Goal: Task Accomplishment & Management: Manage account settings

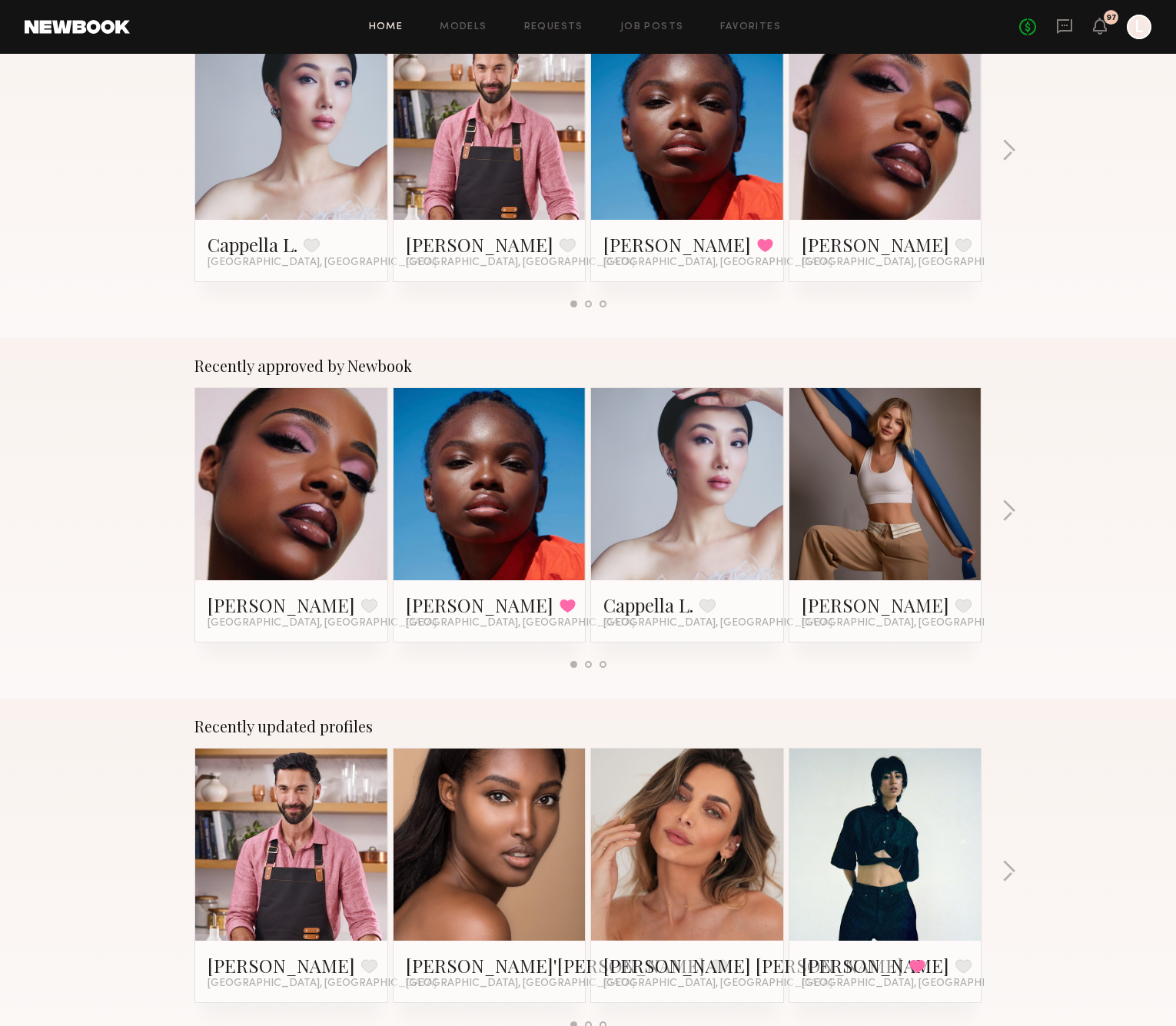
scroll to position [346, 0]
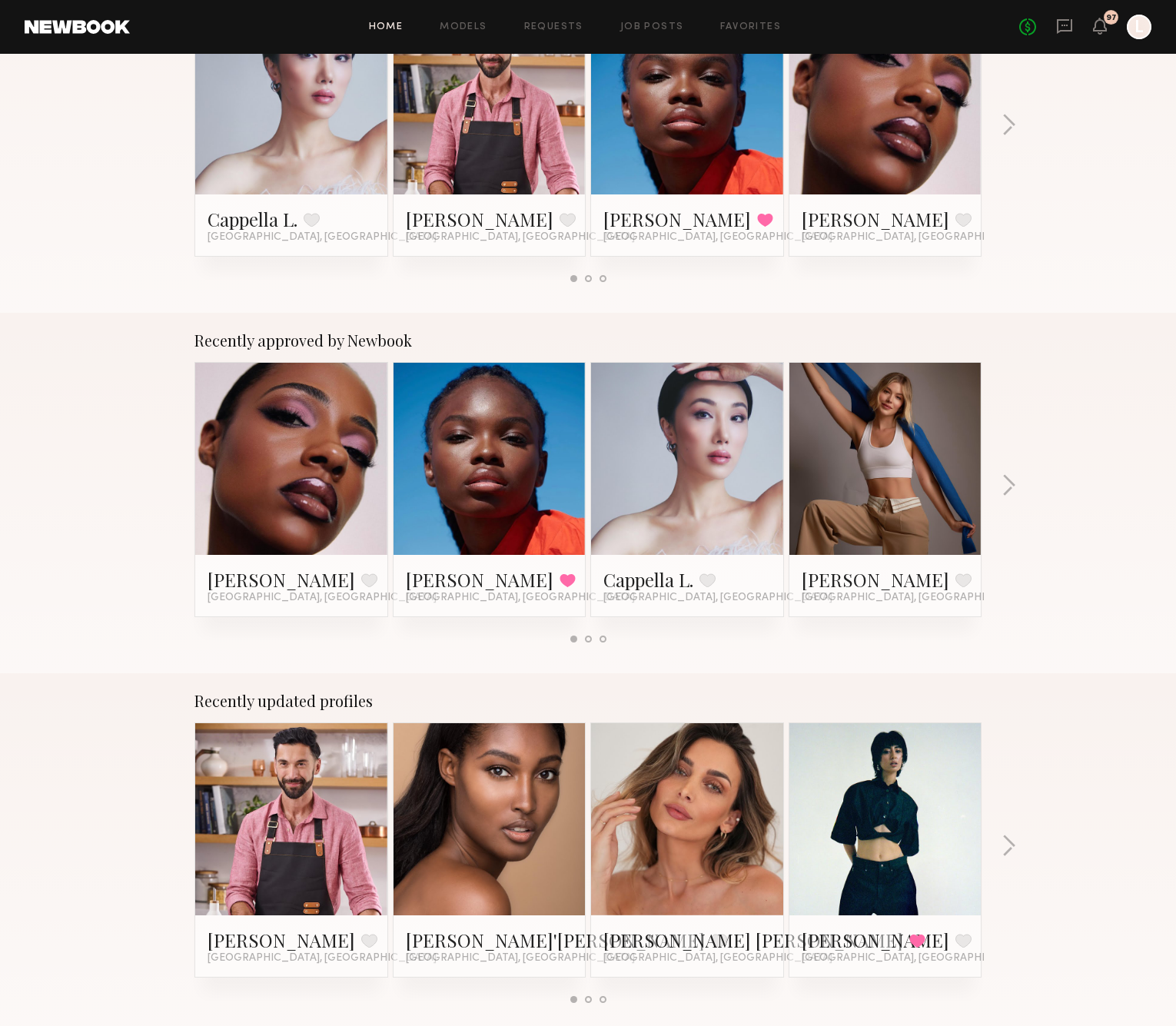
click at [525, 782] on link at bounding box center [490, 819] width 94 height 192
click at [1093, 23] on icon at bounding box center [1099, 26] width 14 height 17
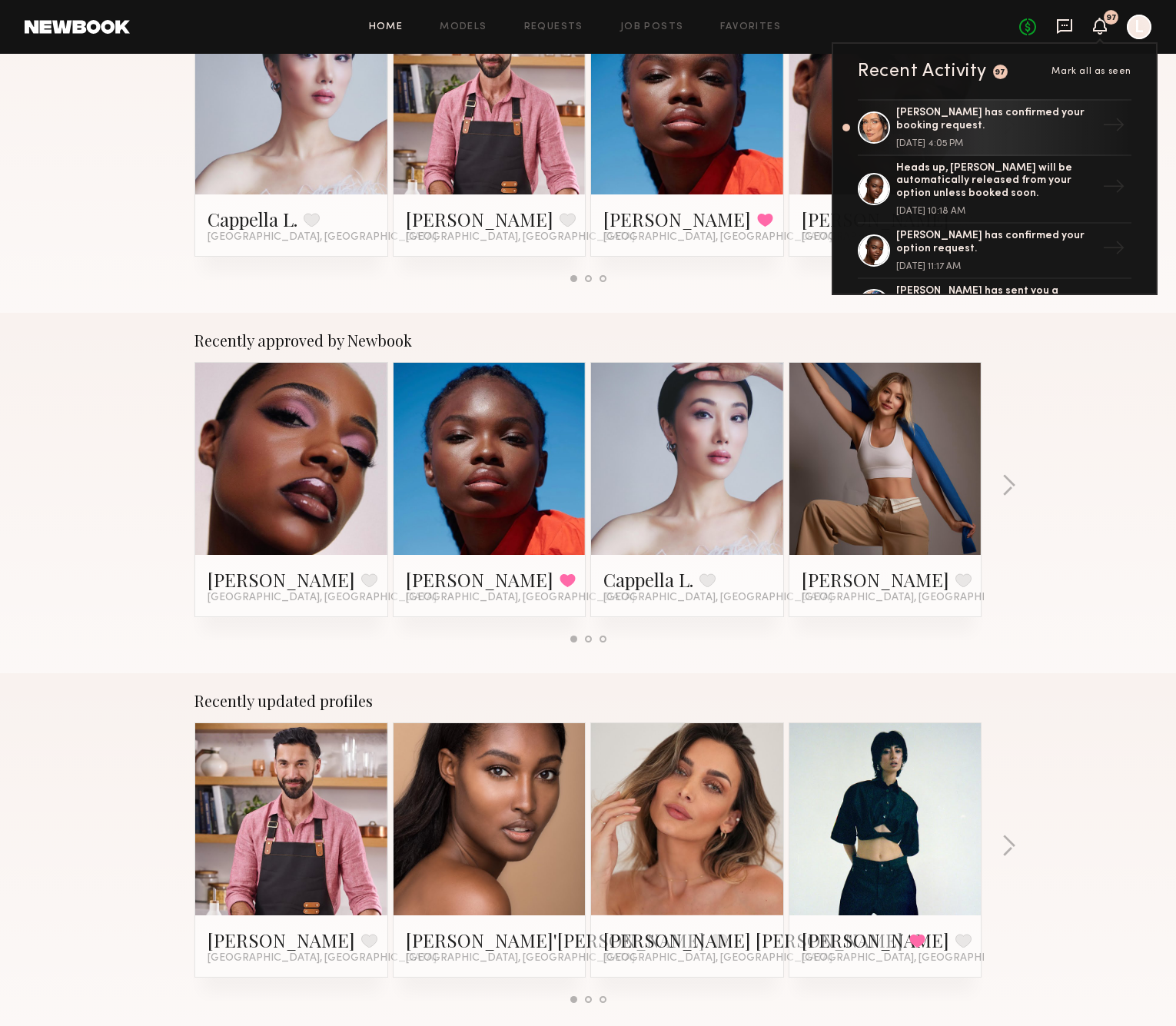
click at [1064, 30] on icon at bounding box center [1064, 26] width 15 height 14
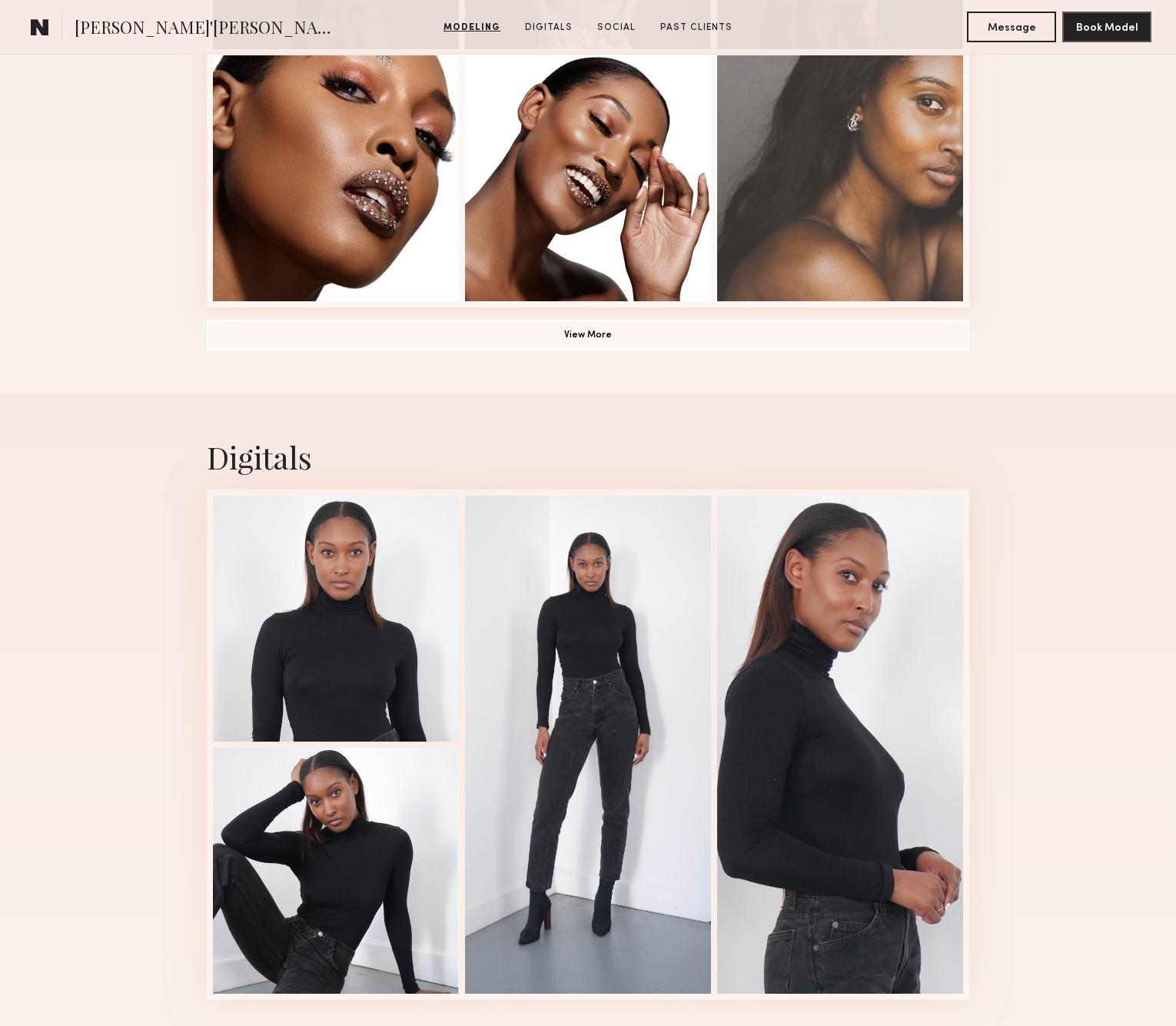
scroll to position [1157, 0]
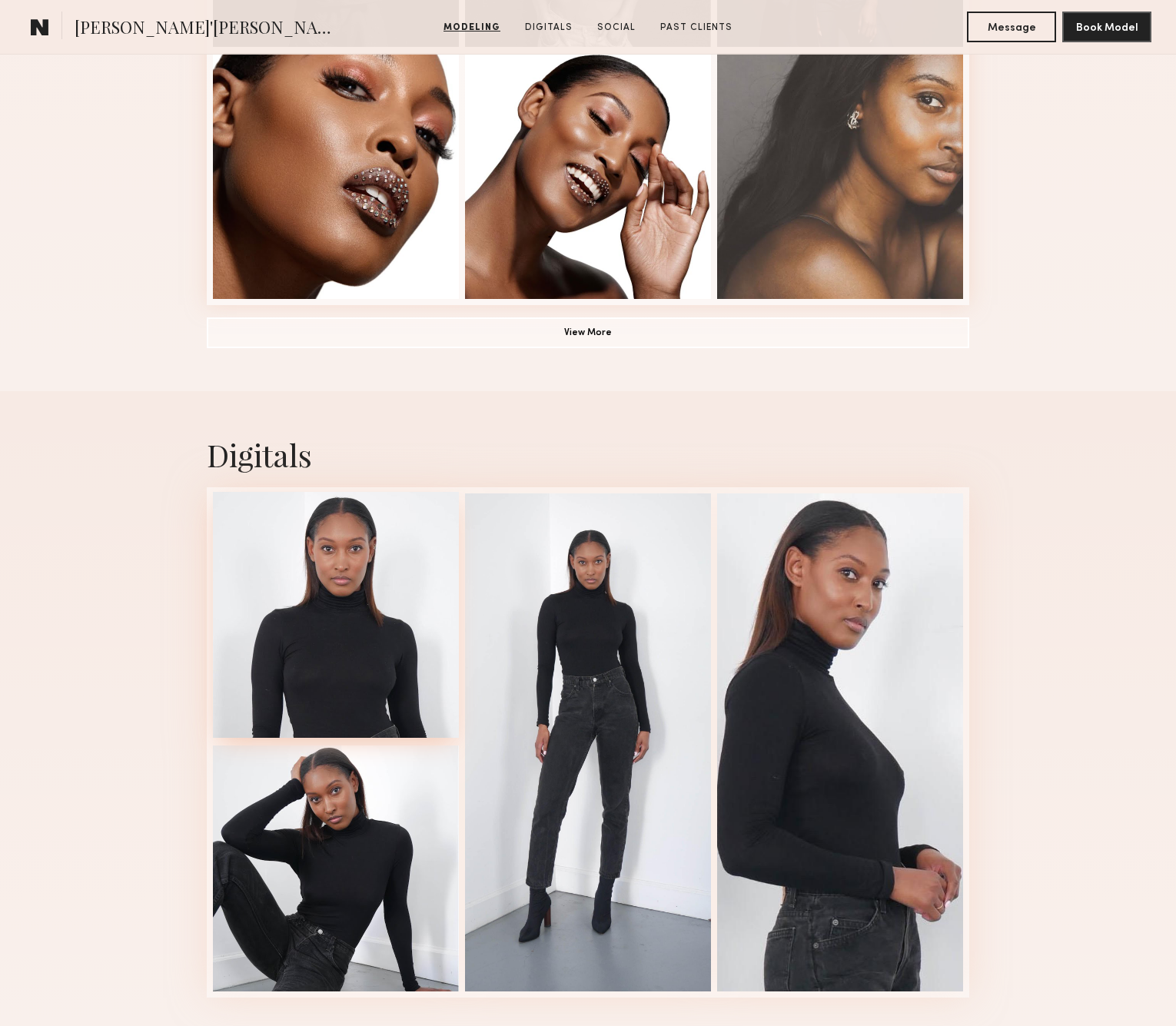
click at [399, 548] on div at bounding box center [336, 615] width 246 height 246
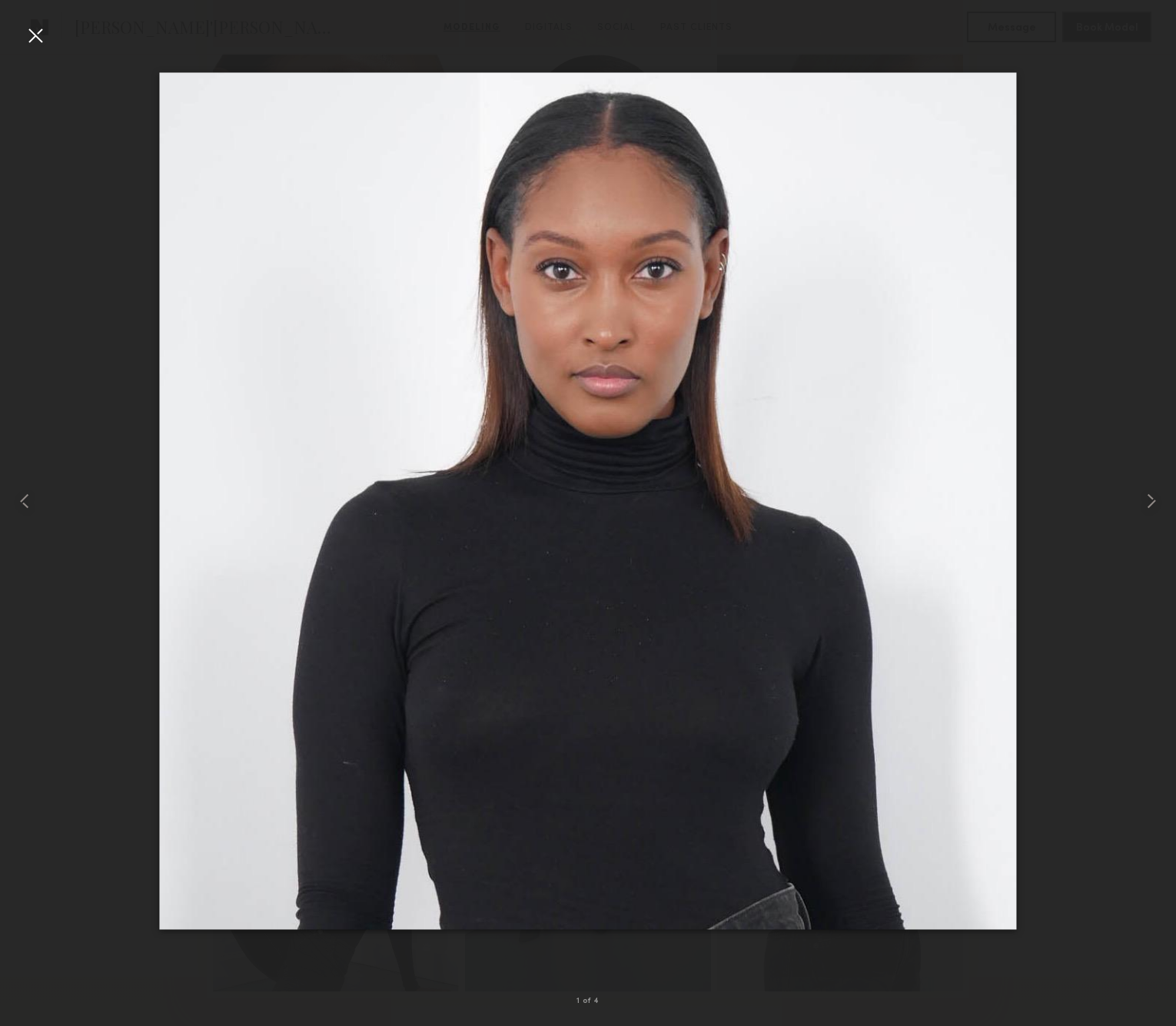
click at [32, 42] on div at bounding box center [35, 35] width 25 height 25
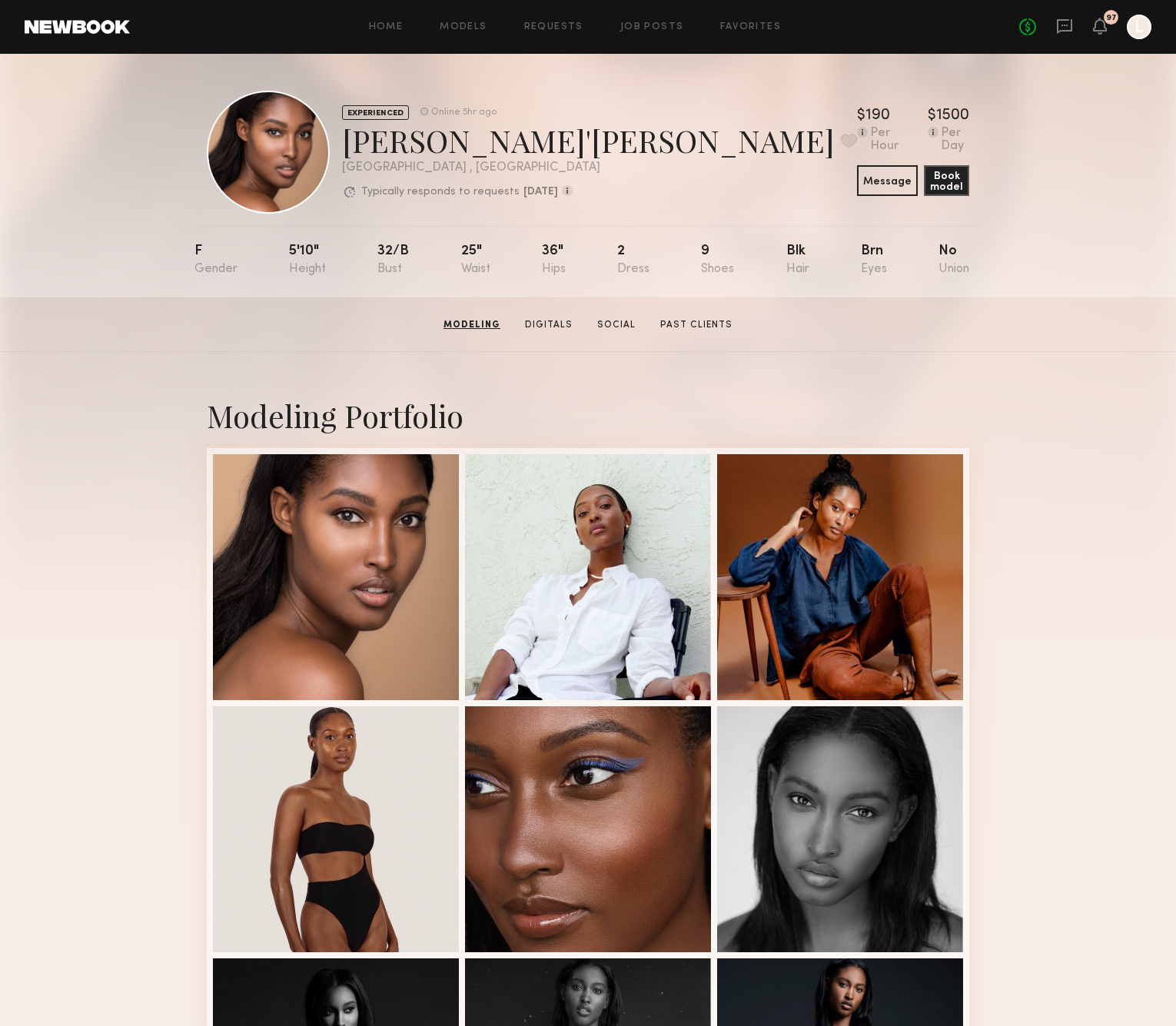
scroll to position [0, 0]
click at [840, 139] on button at bounding box center [848, 140] width 16 height 14
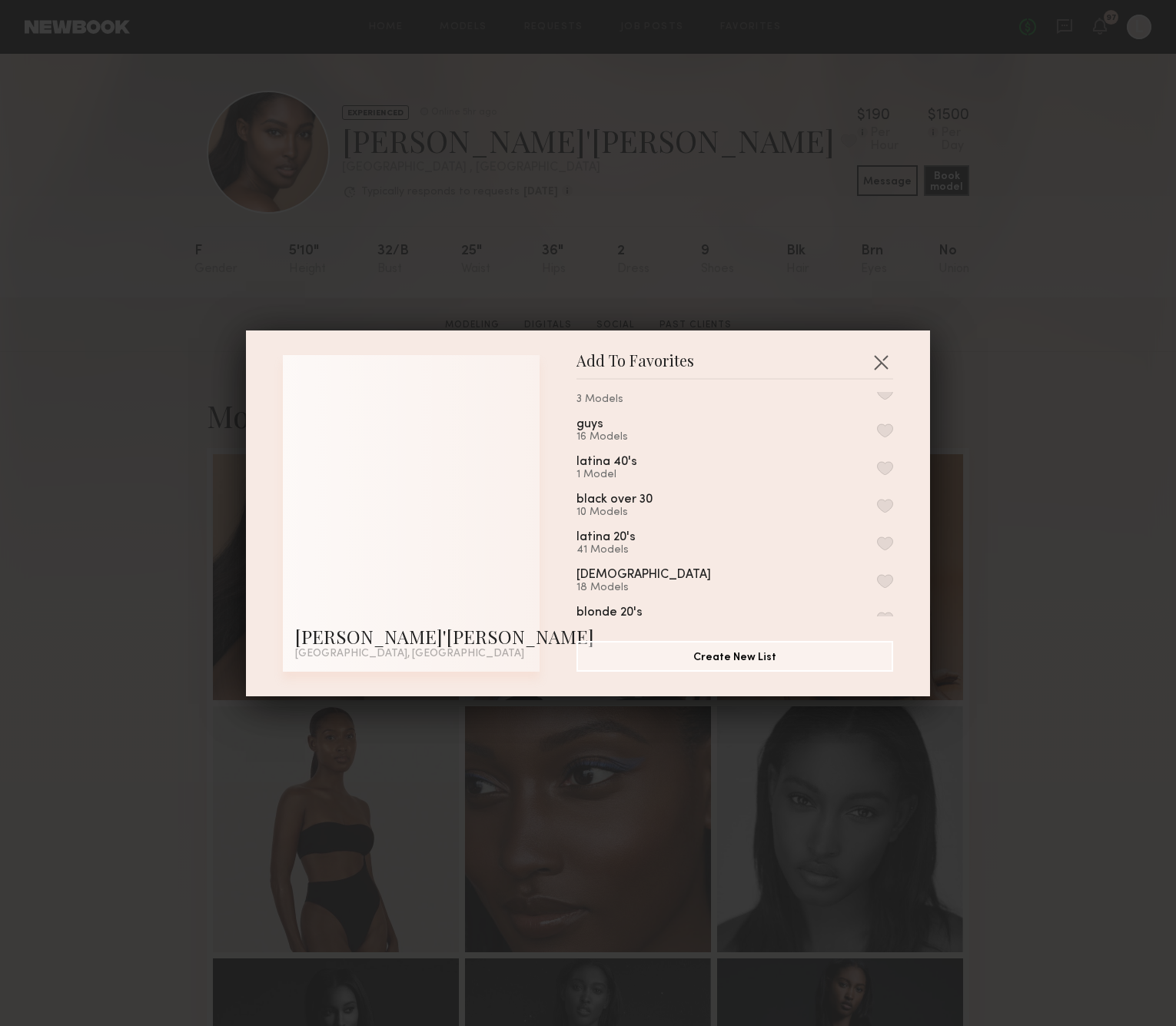
scroll to position [143, 0]
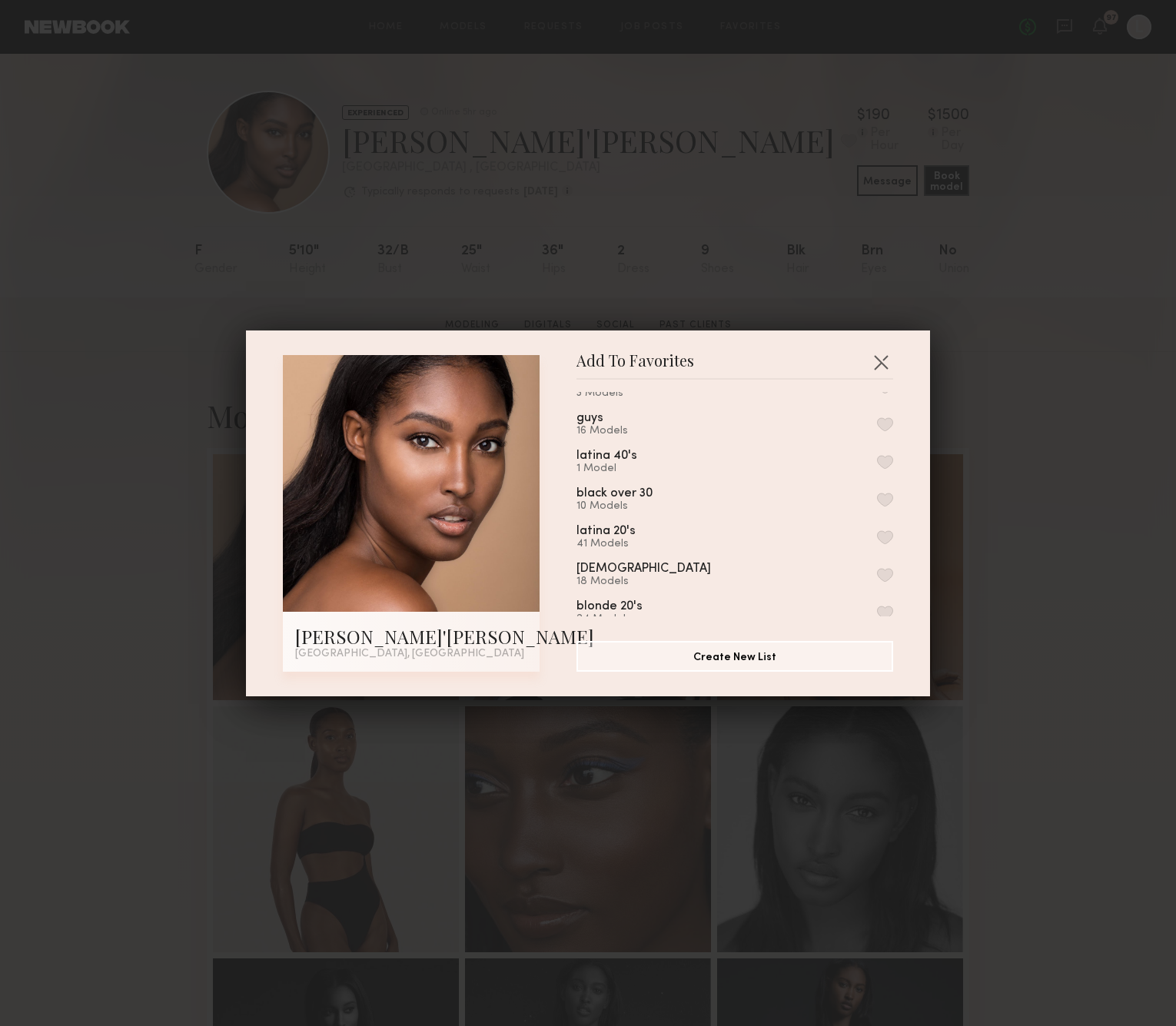
click at [880, 507] on button "button" at bounding box center [885, 500] width 16 height 14
click at [880, 547] on button "button" at bounding box center [885, 553] width 16 height 14
click at [877, 358] on button "button" at bounding box center [881, 362] width 25 height 25
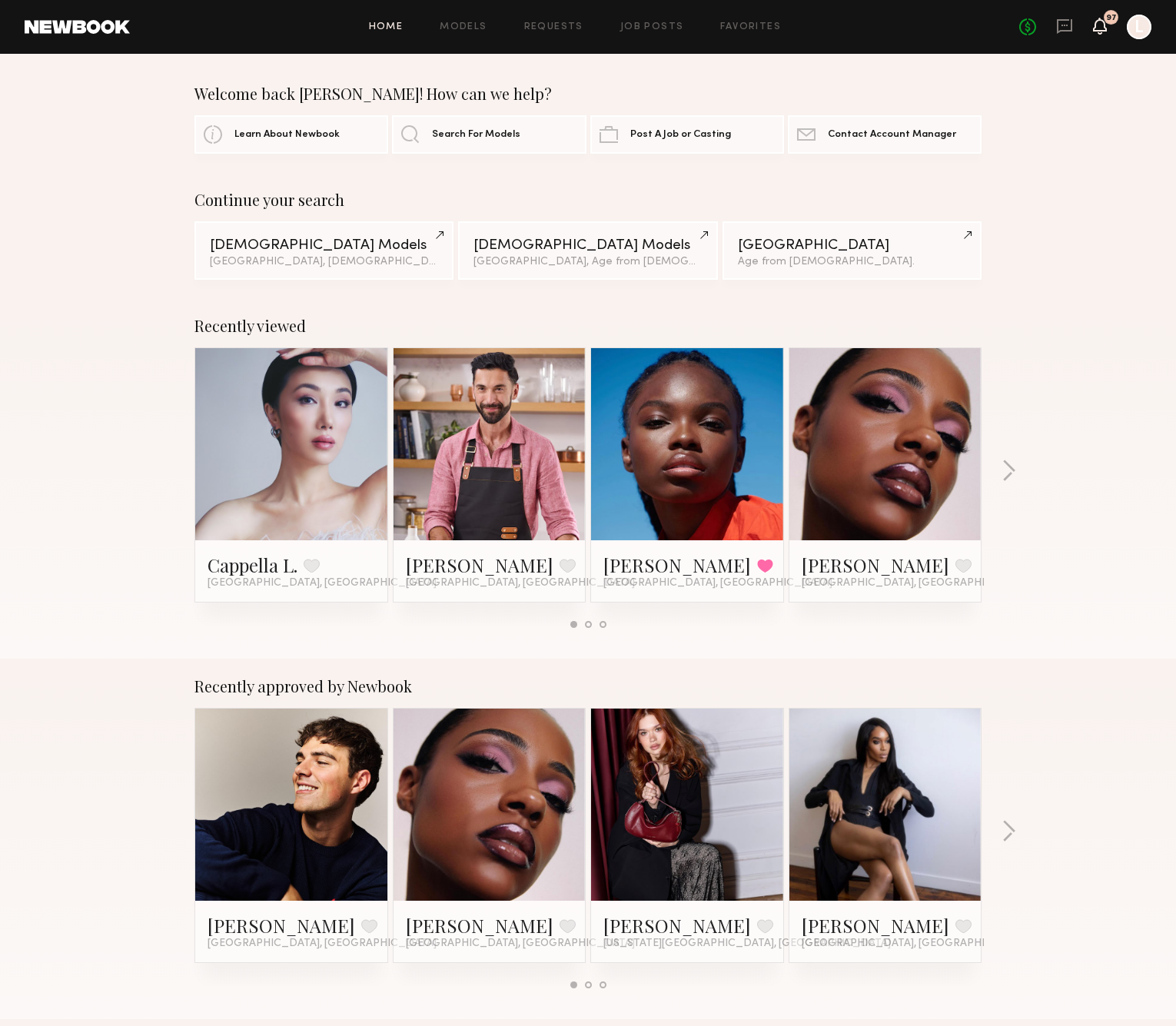
click at [1099, 28] on icon at bounding box center [1099, 25] width 12 height 11
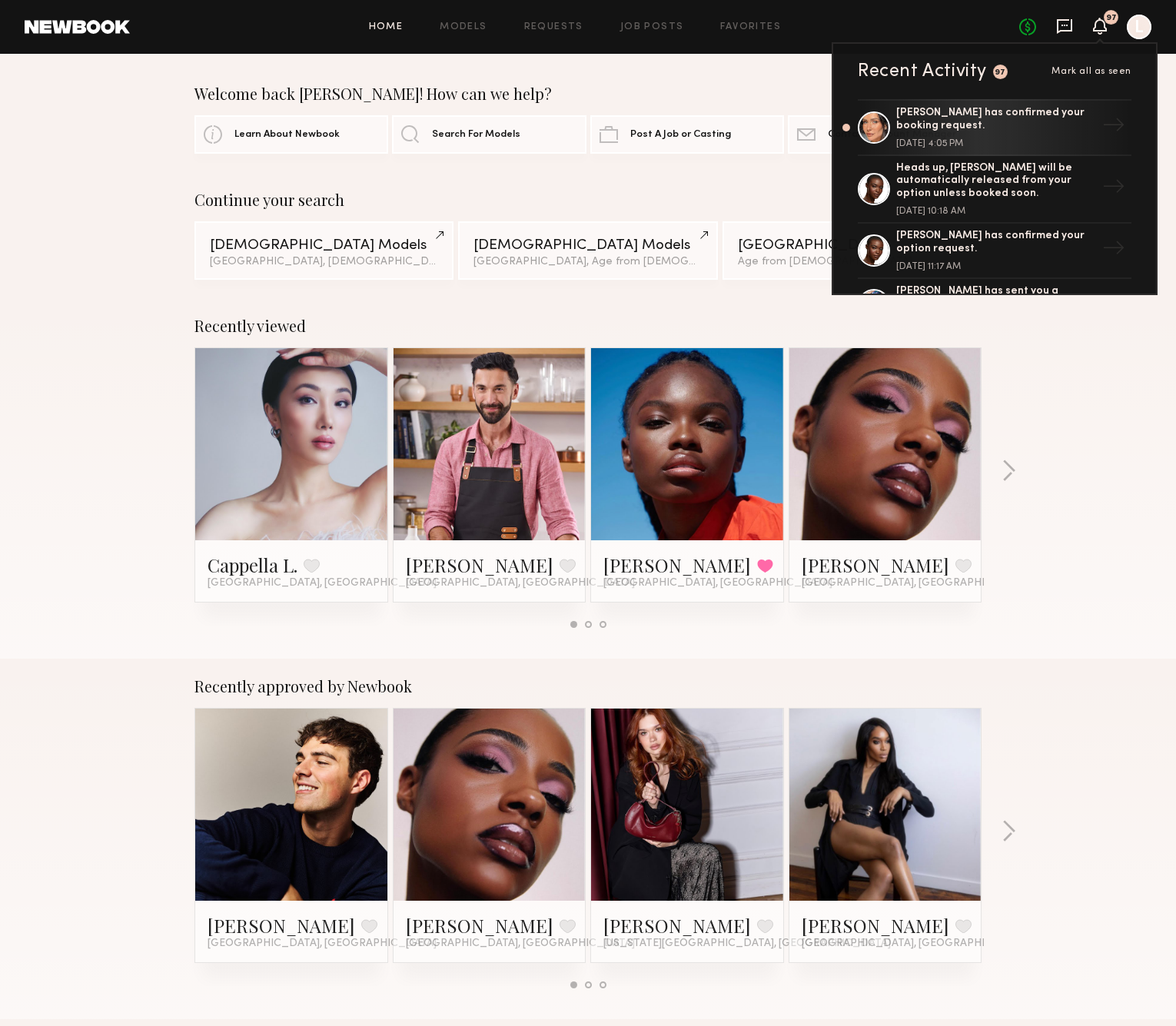
click at [1070, 22] on icon at bounding box center [1064, 26] width 17 height 17
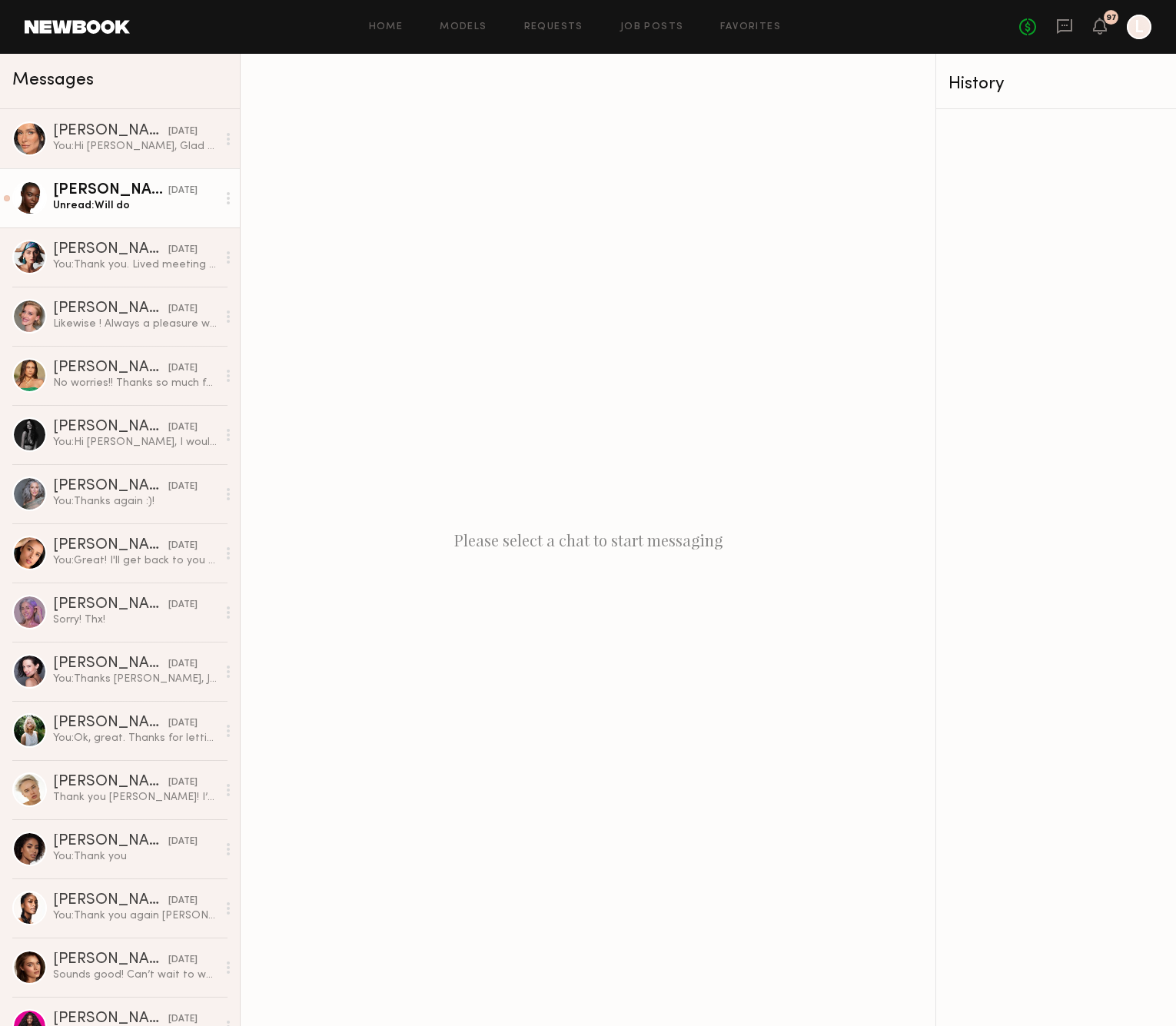
click at [179, 197] on div "[DATE]" at bounding box center [183, 191] width 29 height 14
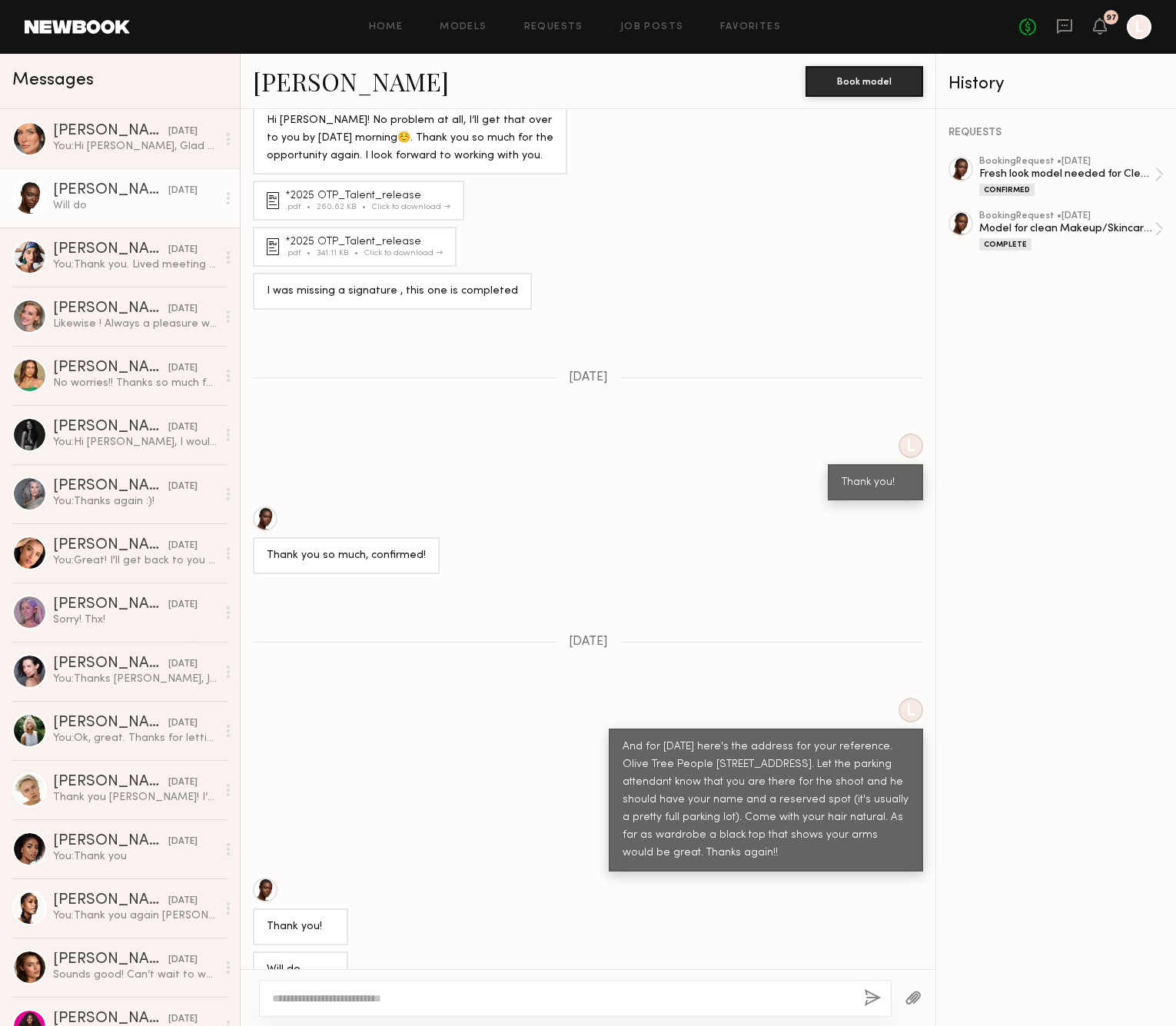
scroll to position [322, 0]
click at [264, 508] on div at bounding box center [265, 520] width 25 height 25
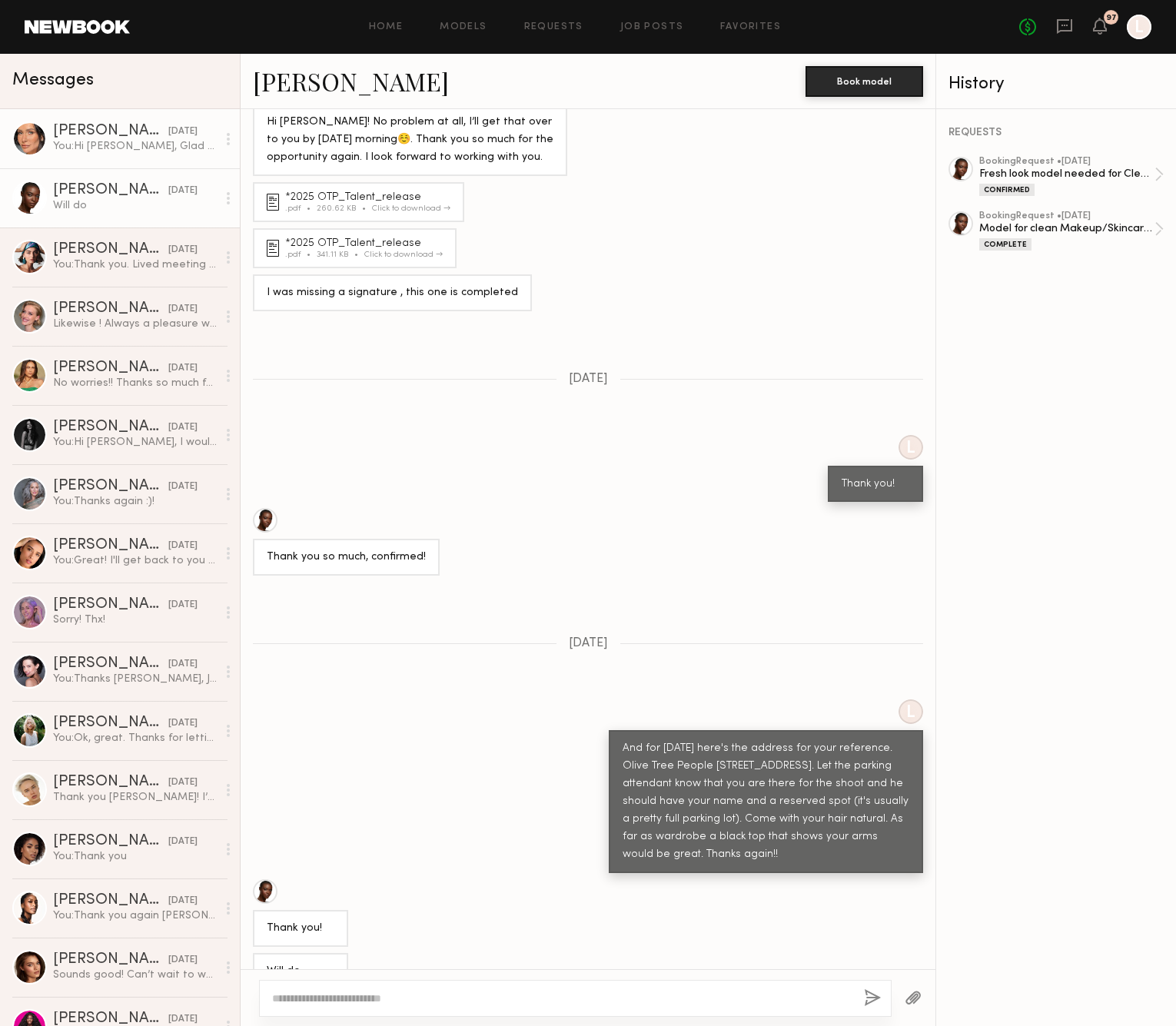
click at [169, 131] on div "[DATE]" at bounding box center [183, 131] width 29 height 14
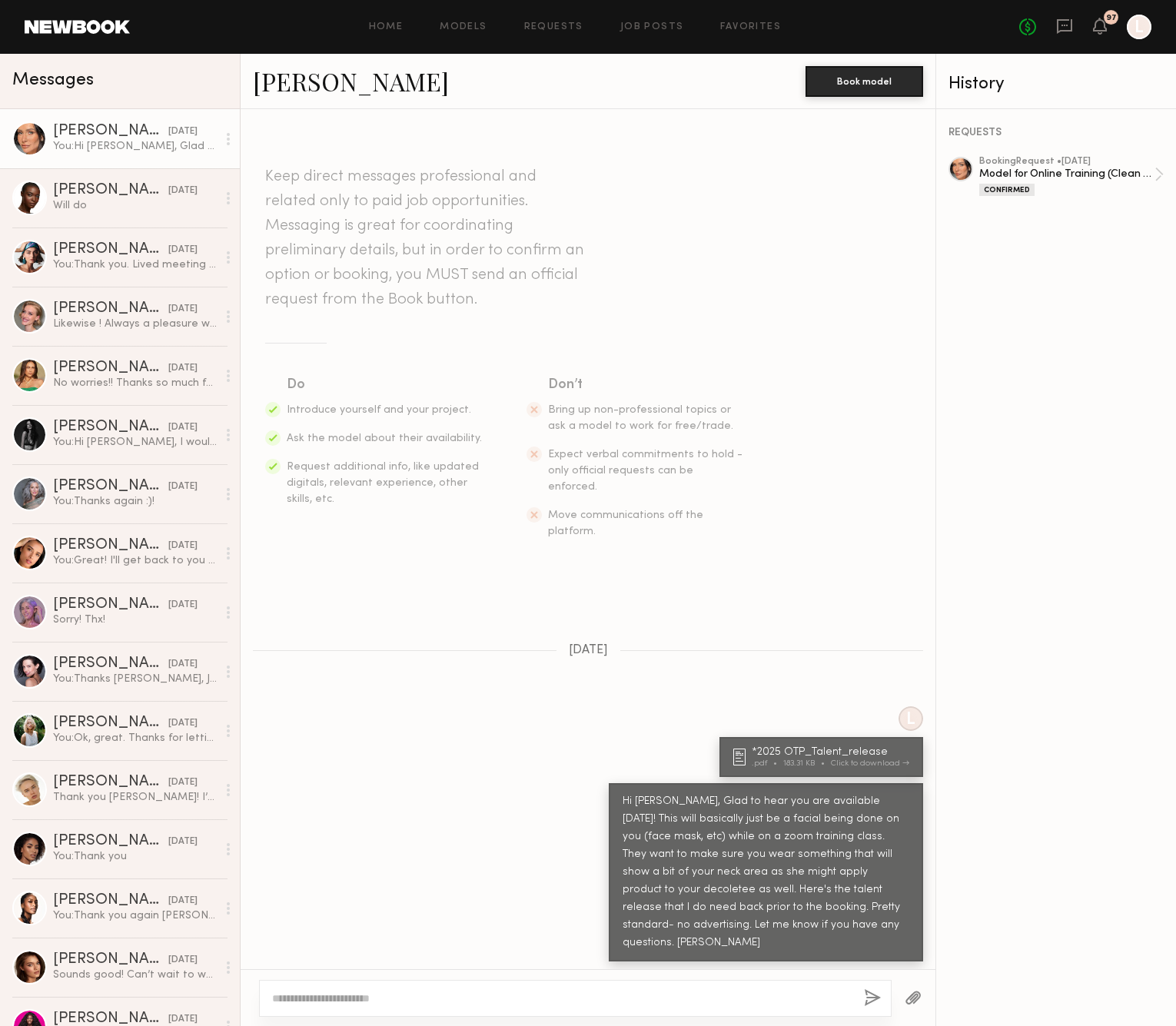
click at [79, 130] on div "[PERSON_NAME]" at bounding box center [110, 131] width 115 height 15
click at [29, 135] on div at bounding box center [29, 139] width 35 height 35
click at [1013, 168] on div "Model for Online Training (Clean Beauty Brand)" at bounding box center [1067, 174] width 175 height 14
click at [149, 131] on div "Maria M." at bounding box center [110, 131] width 115 height 15
click at [77, 131] on div "Maria M." at bounding box center [110, 131] width 115 height 15
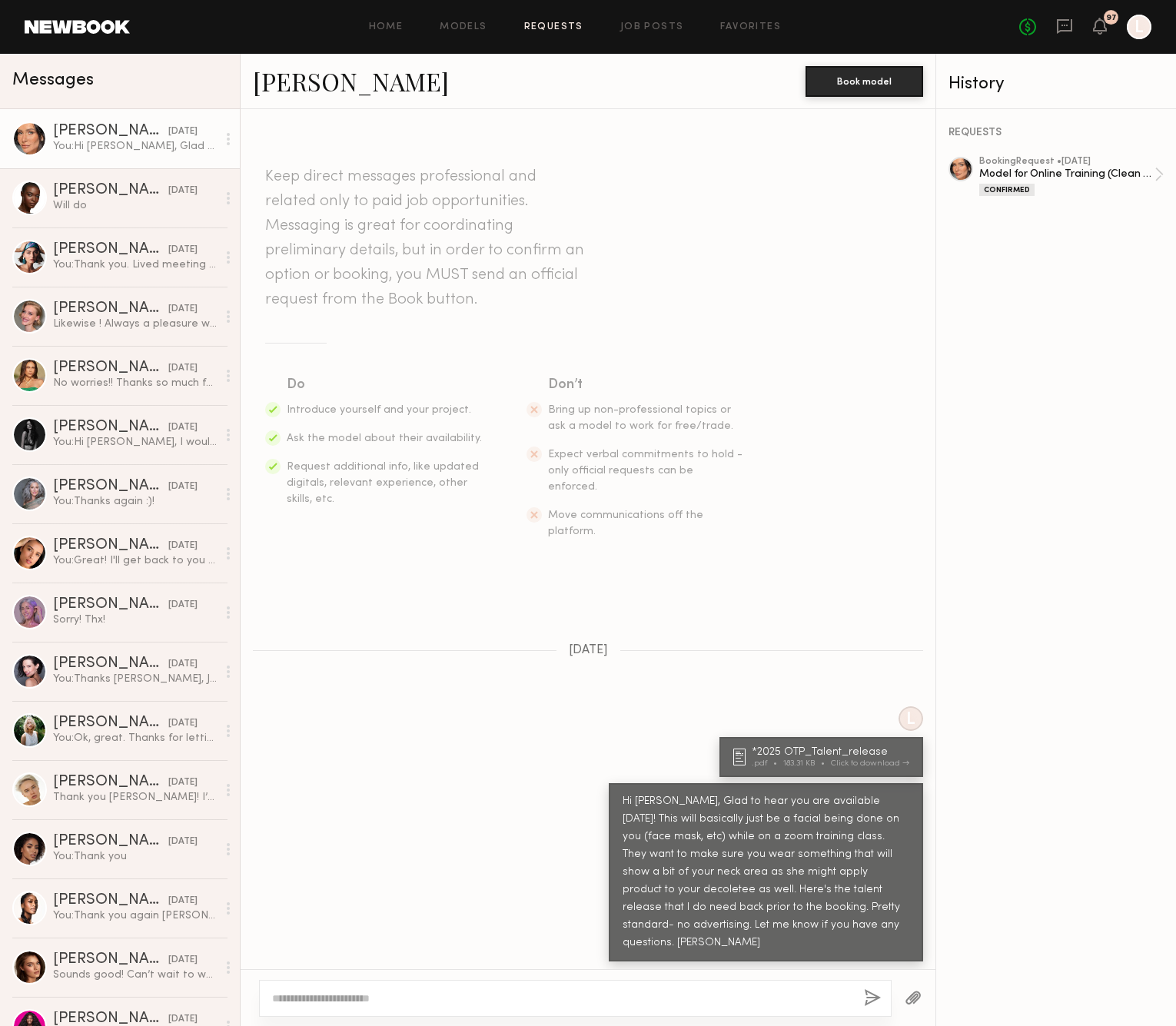
click at [559, 25] on link "Requests" at bounding box center [554, 27] width 60 height 10
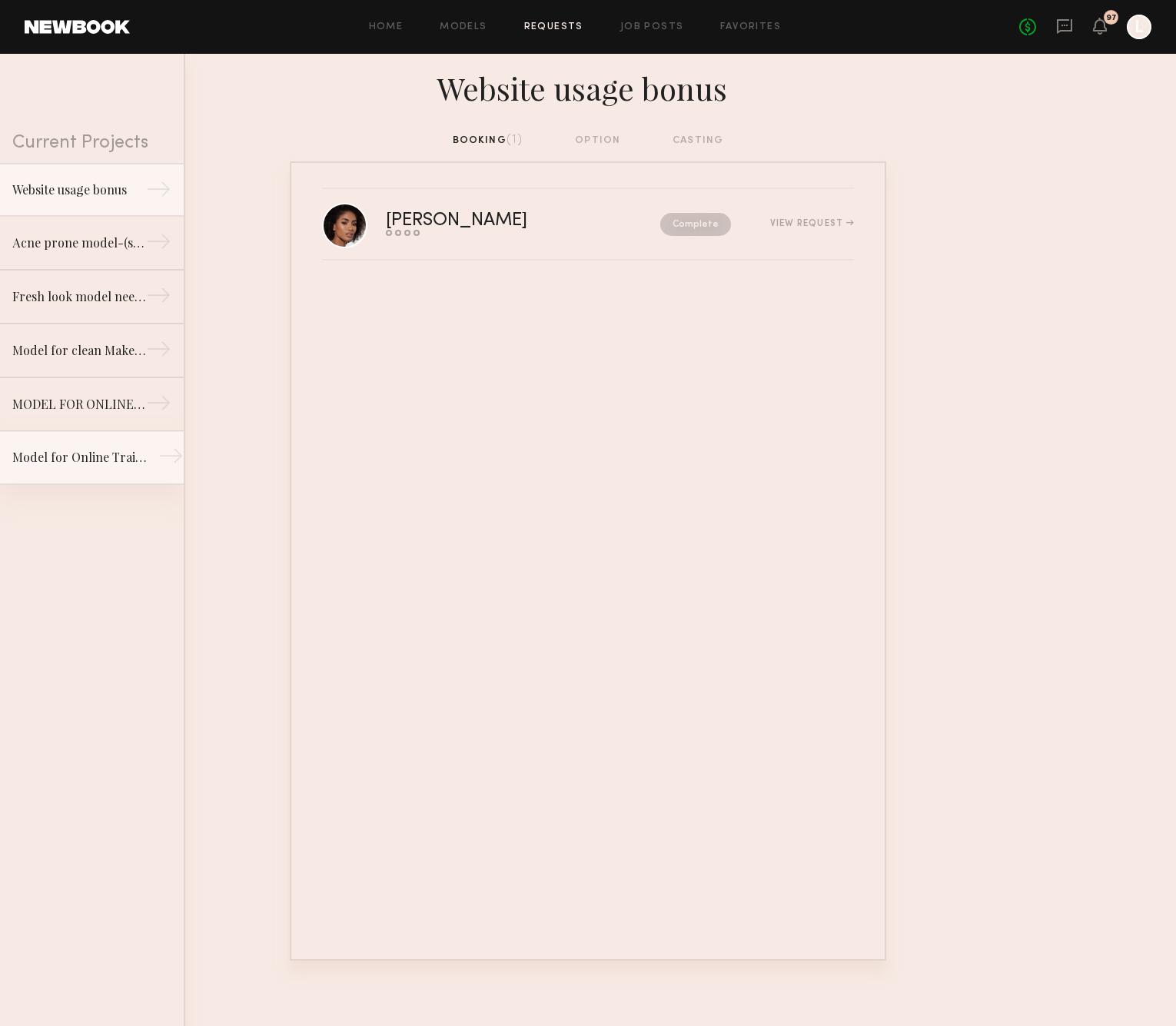
click at [49, 468] on link "Model for Online Training (Clean Beauty Brand) →" at bounding box center [92, 457] width 184 height 54
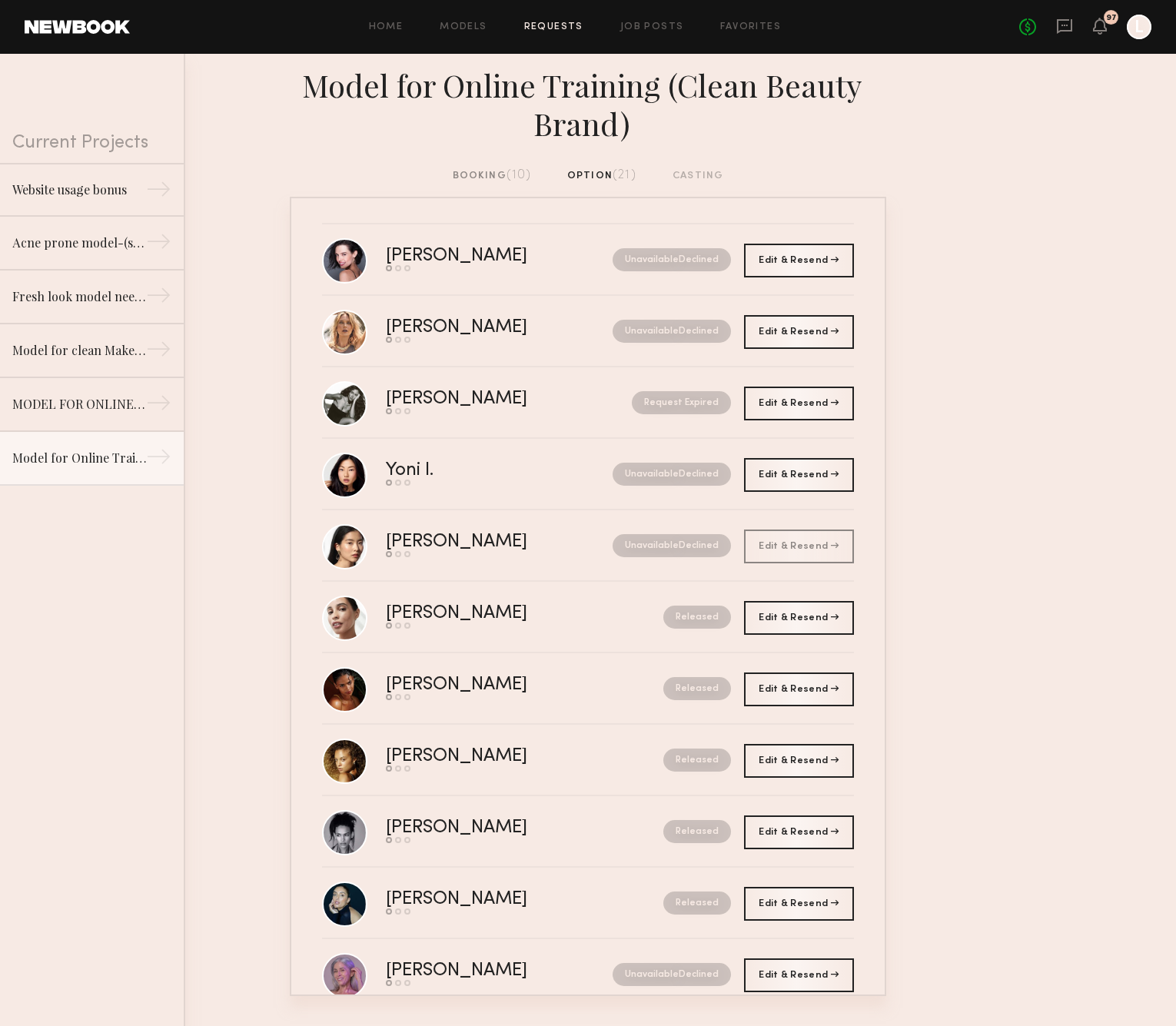
click at [502, 169] on div "booking (10)" at bounding box center [492, 176] width 78 height 17
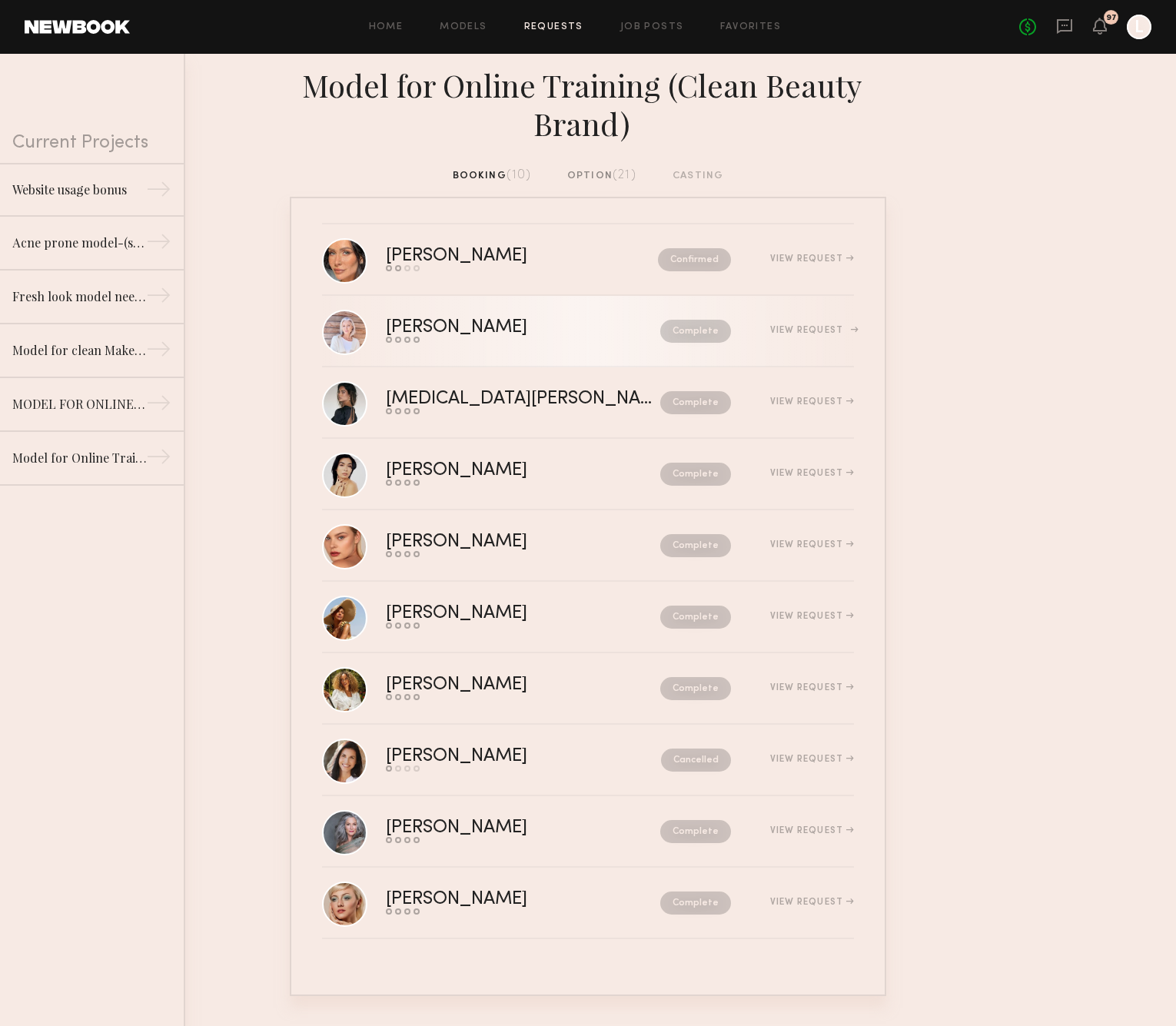
click at [689, 334] on nb-request-status "Complete" at bounding box center [695, 330] width 71 height 23
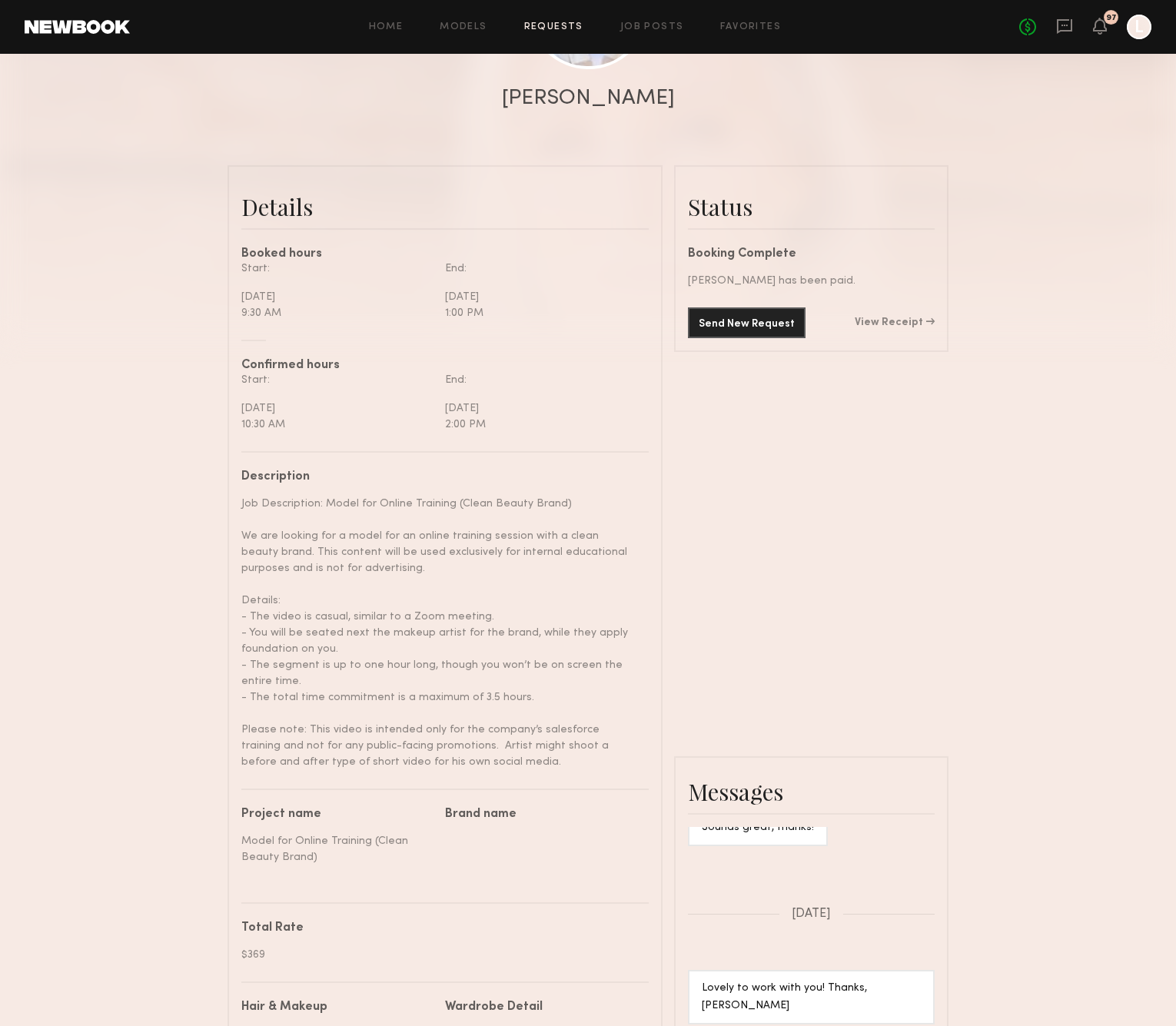
scroll to position [2003, 0]
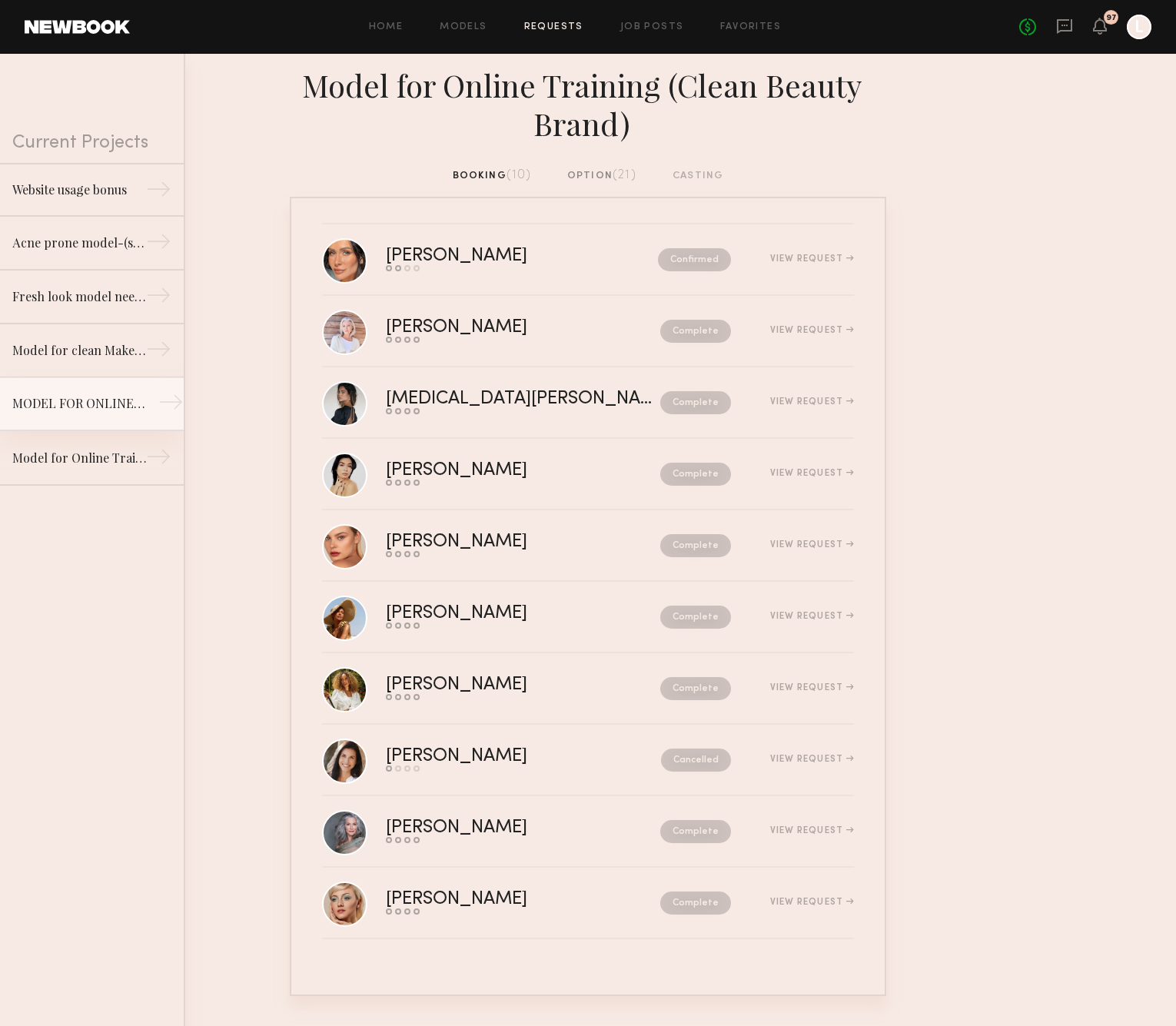
click at [78, 404] on div "MODEL FOR ONLINE TRAINING (CLEAN BEAUTY BRAND)" at bounding box center [78, 404] width 134 height 19
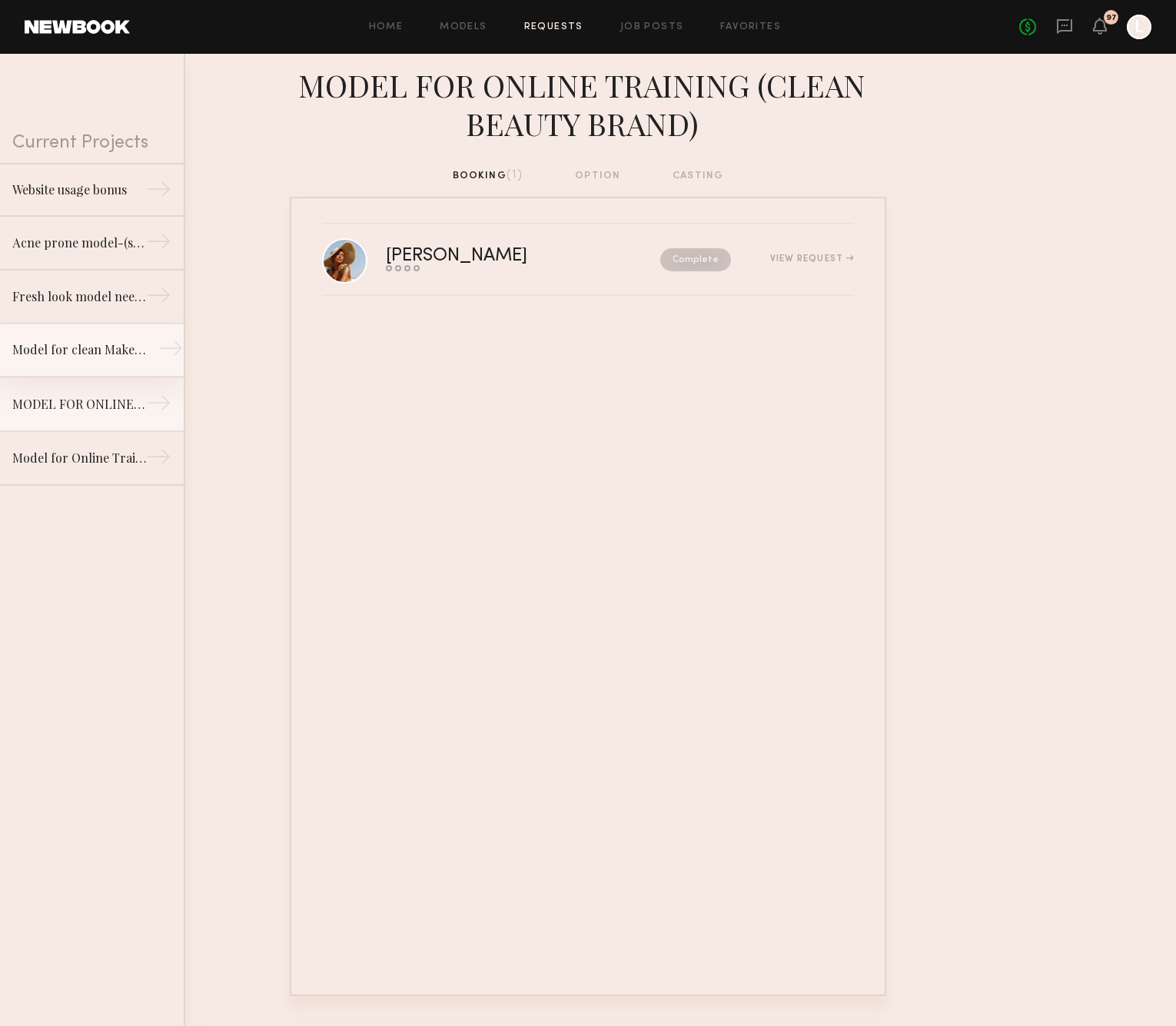
click at [79, 356] on div "Model for clean Makeup/Skincare line. Online training and social media content." at bounding box center [78, 350] width 134 height 19
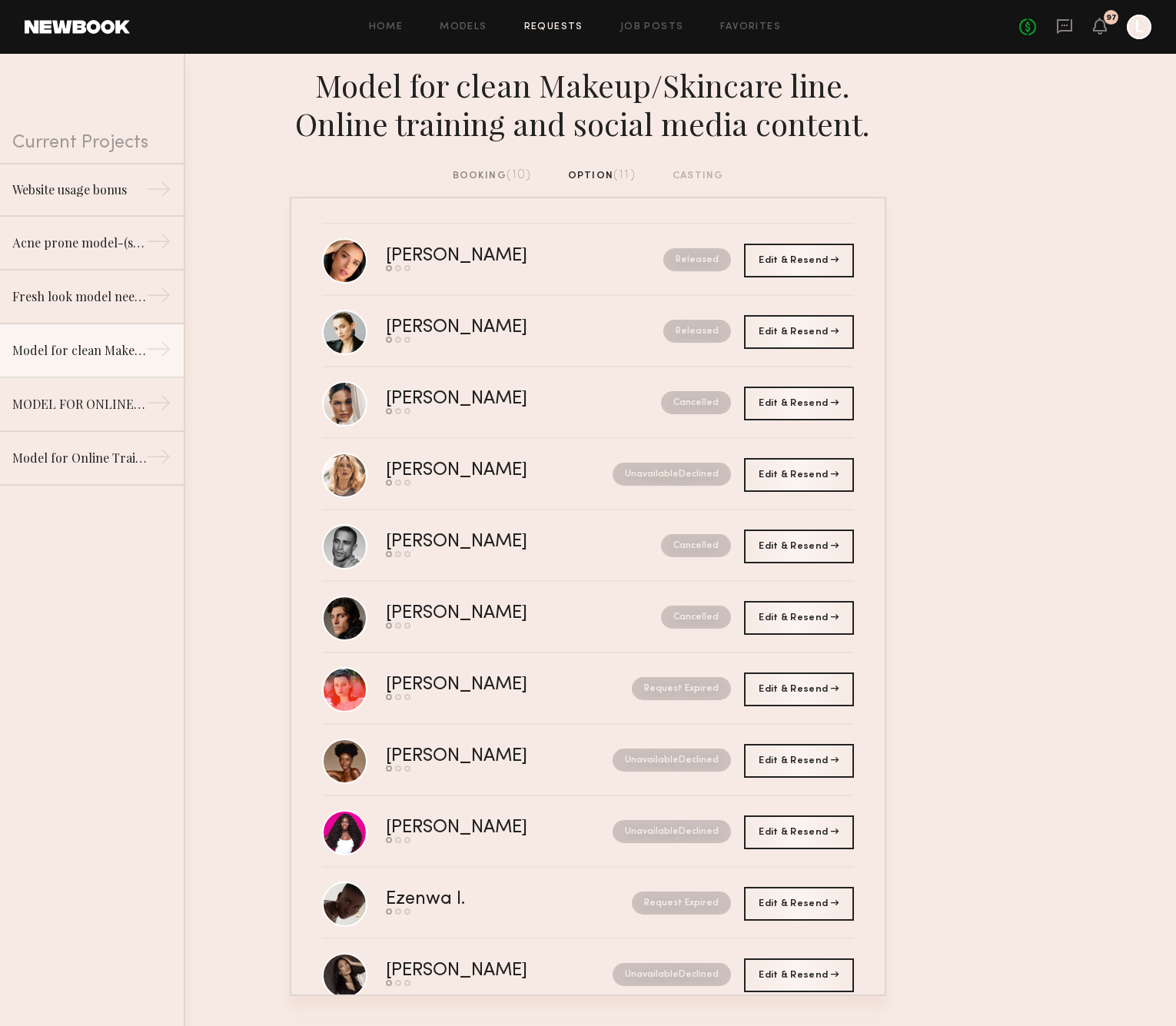
click at [496, 167] on div "Model for clean Makeup/Skincare line. Online training and social media content." at bounding box center [588, 111] width 1176 height 114
click at [490, 172] on div "booking (10)" at bounding box center [492, 176] width 78 height 17
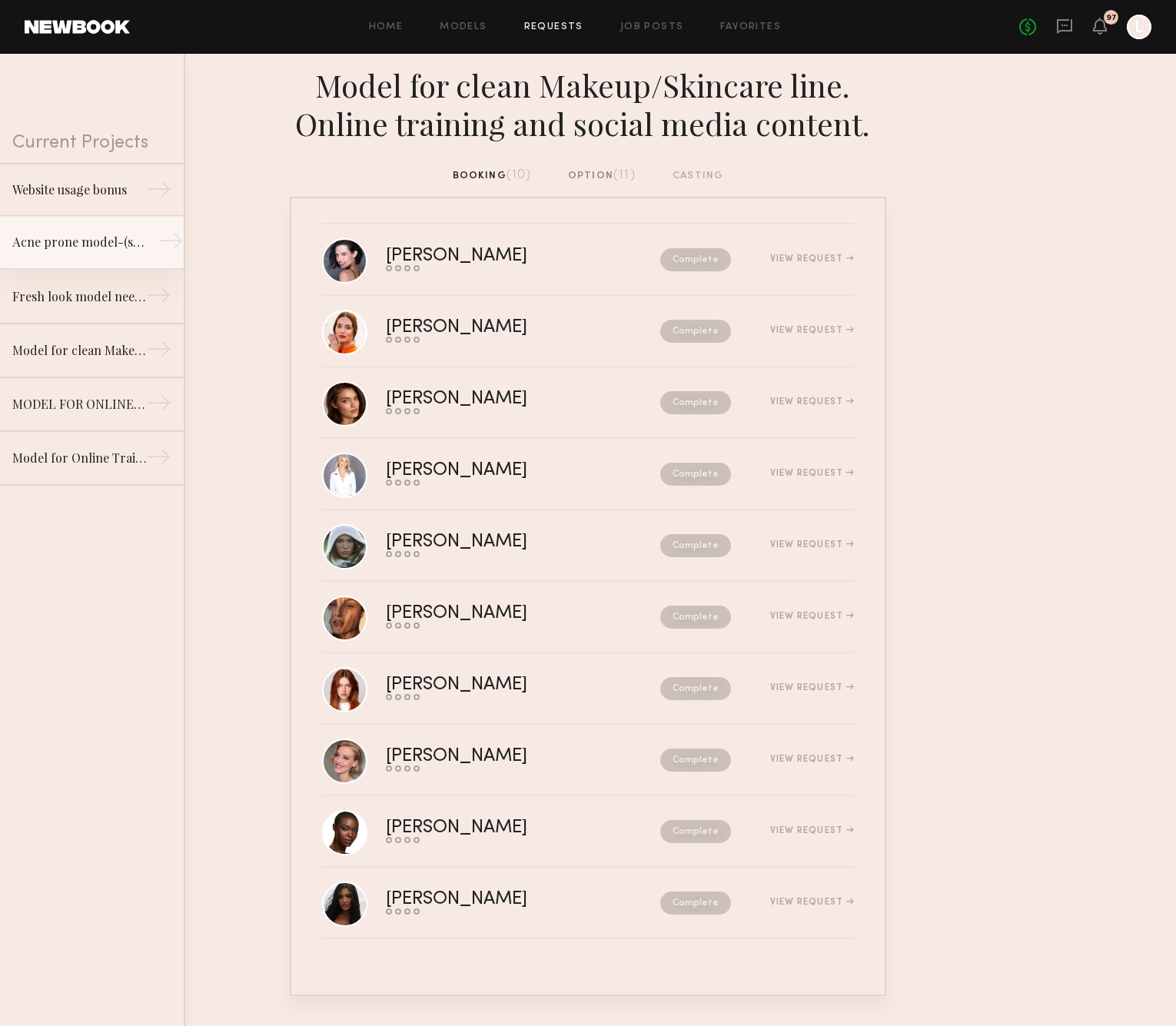
click at [118, 249] on div "Acne prone model-(slight acne or rosecea) for beauty job/clean beauty brand" at bounding box center [78, 242] width 134 height 19
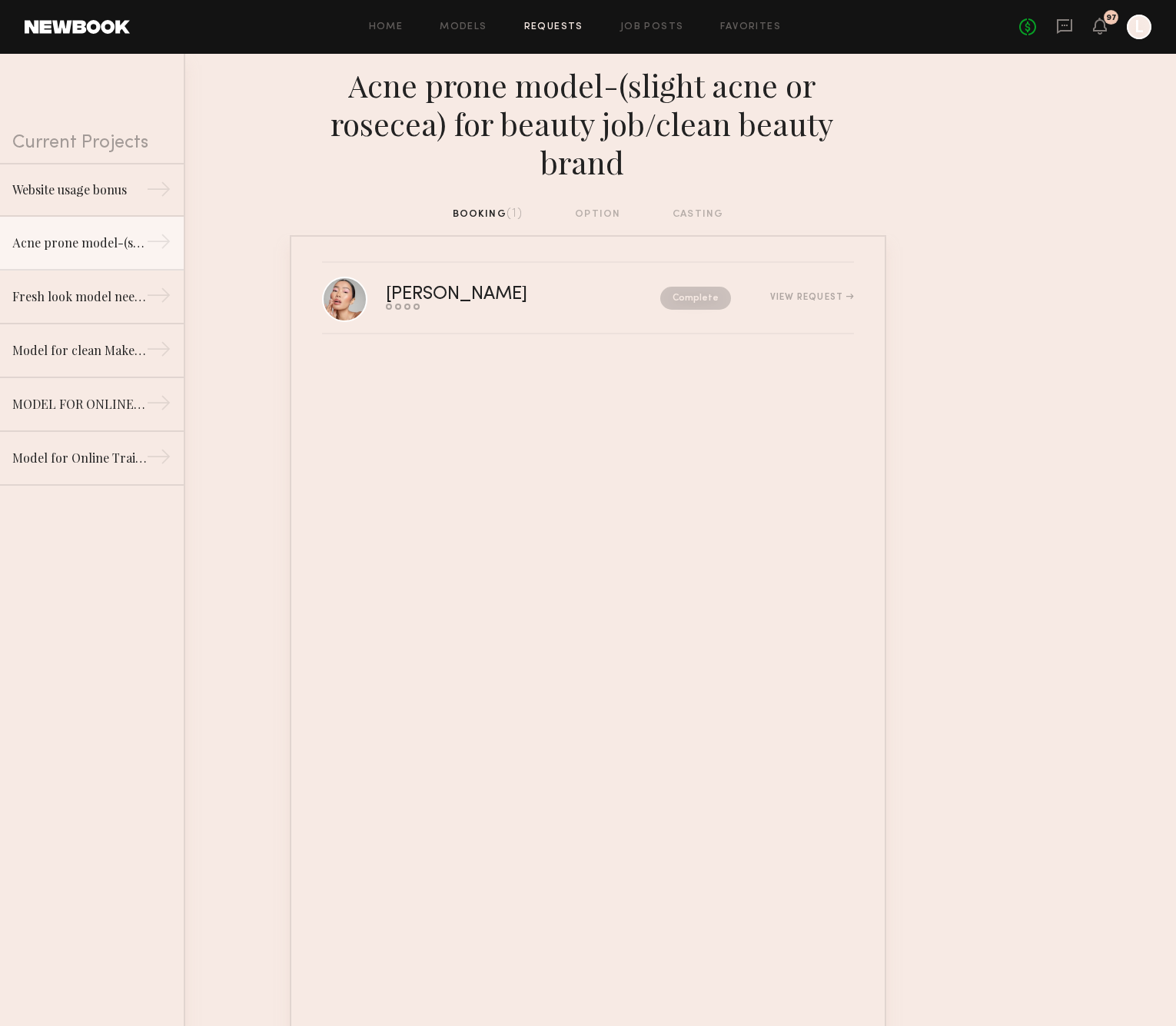
click at [491, 206] on div "booking (1) option casting" at bounding box center [588, 215] width 272 height 17
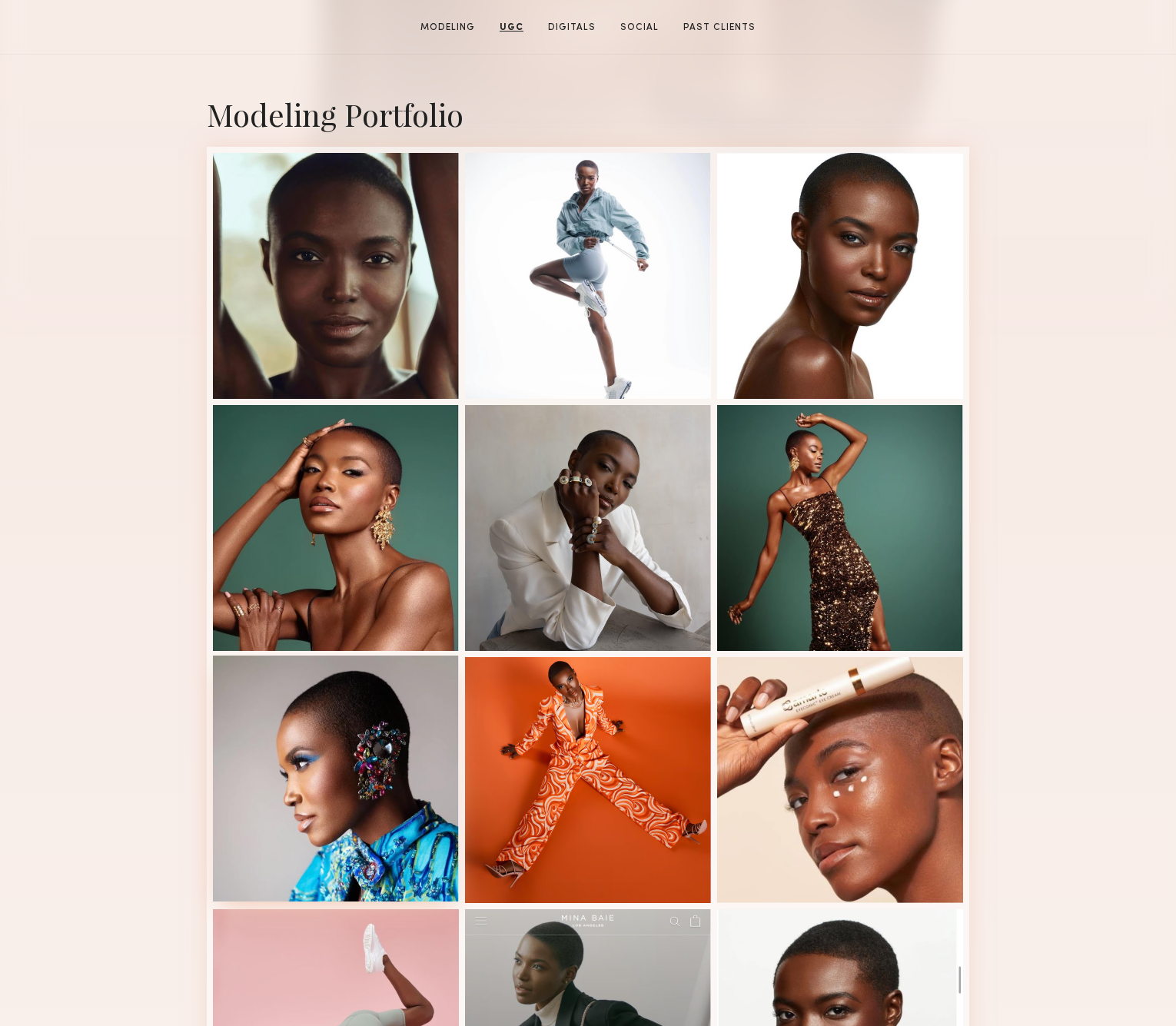
scroll to position [296, 0]
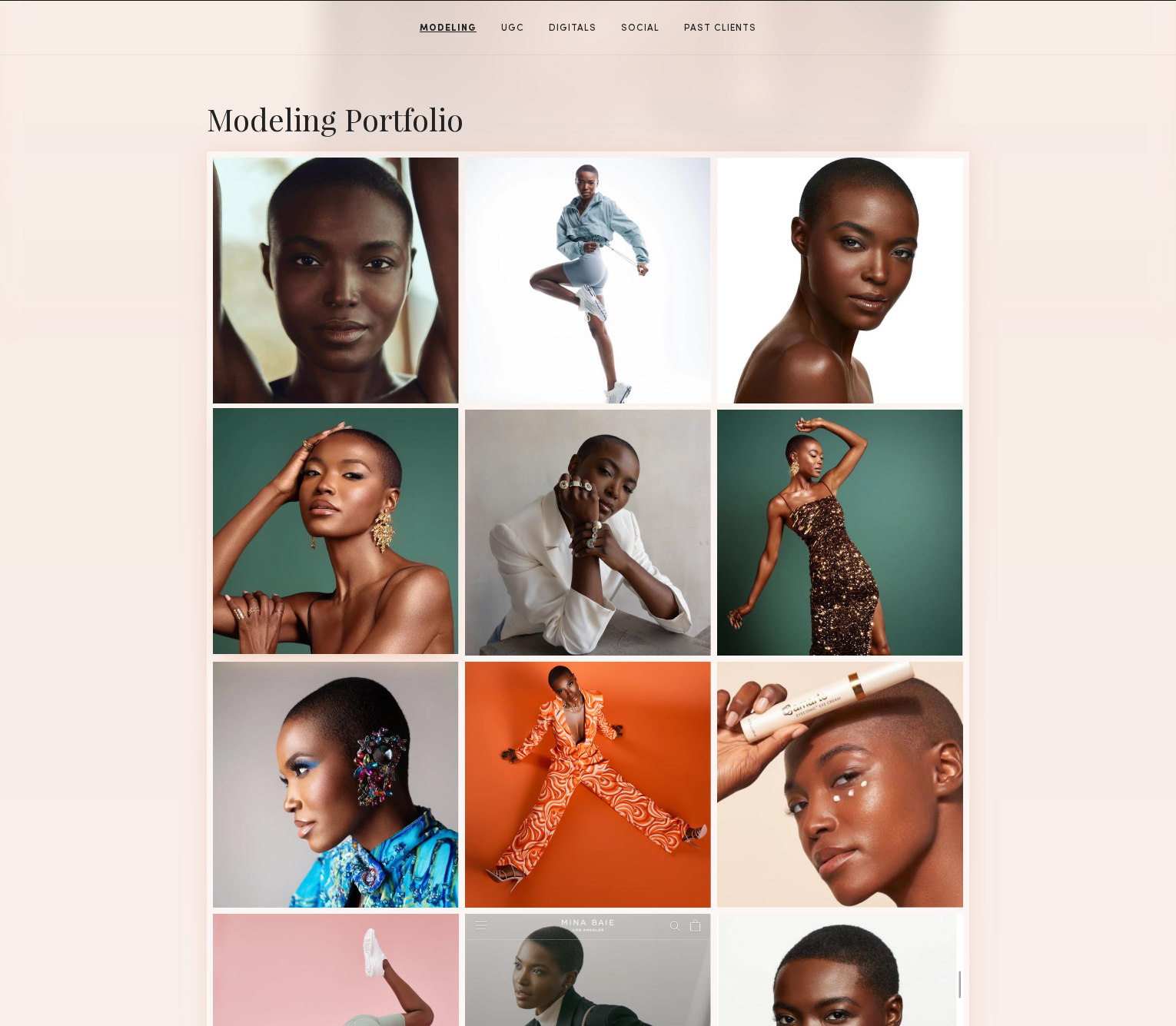
drag, startPoint x: 344, startPoint y: 496, endPoint x: 229, endPoint y: 507, distance: 115.5
click at [77, 463] on div "Modeling Portfolio View More" at bounding box center [588, 653] width 1176 height 1196
click at [287, 509] on div at bounding box center [336, 530] width 246 height 246
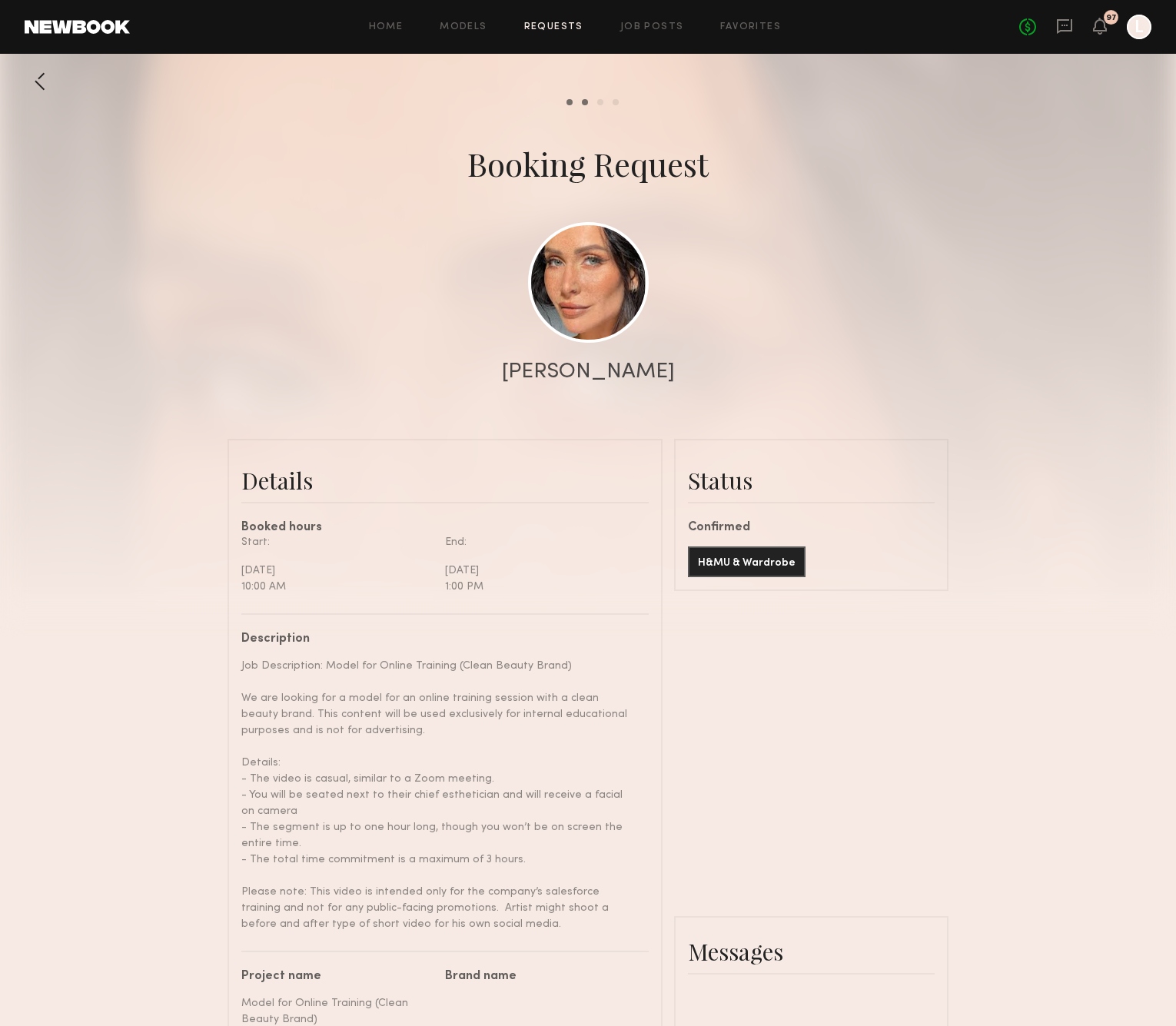
scroll to position [717, 0]
click at [603, 291] on link at bounding box center [588, 282] width 121 height 121
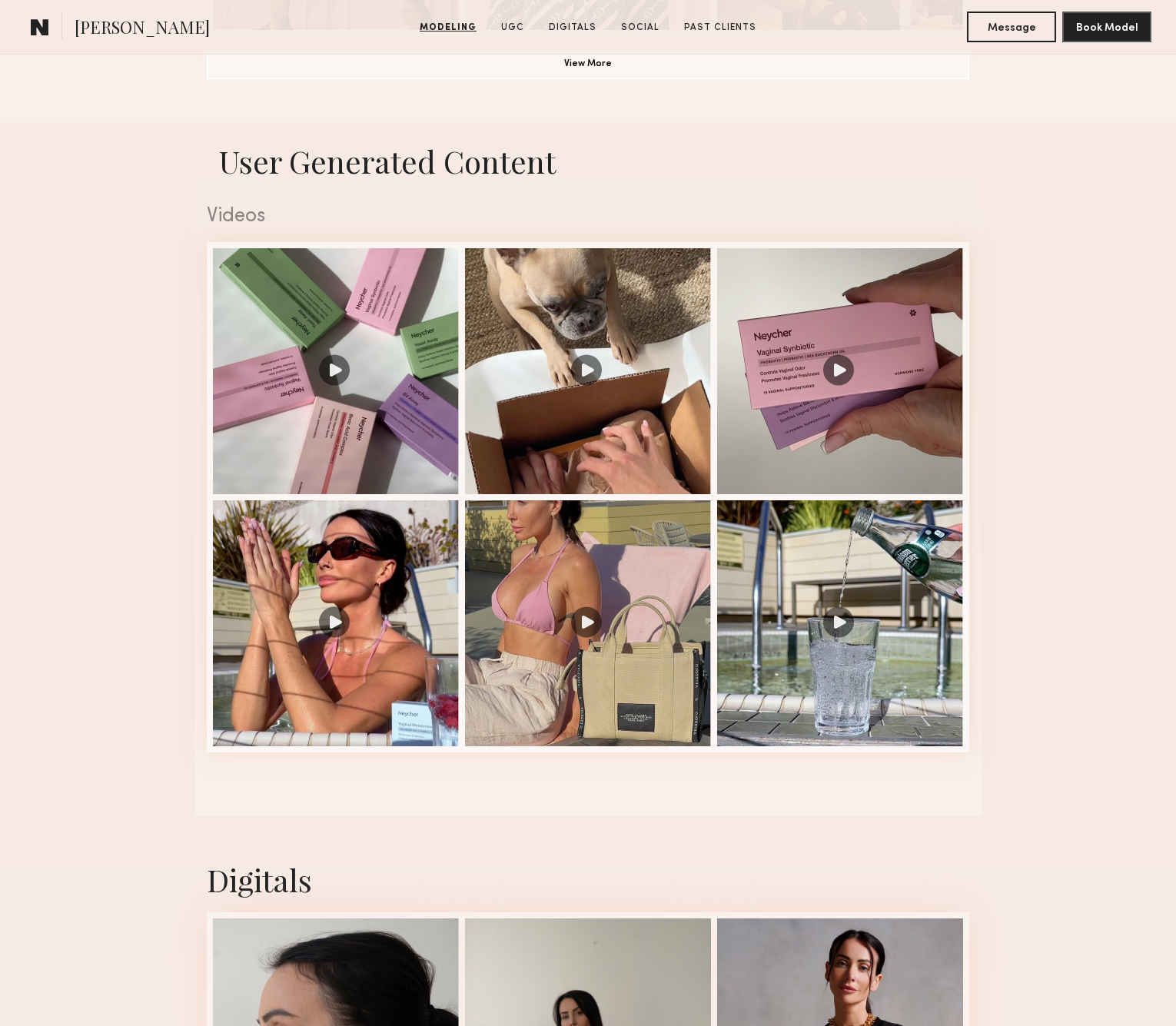
scroll to position [1429, 0]
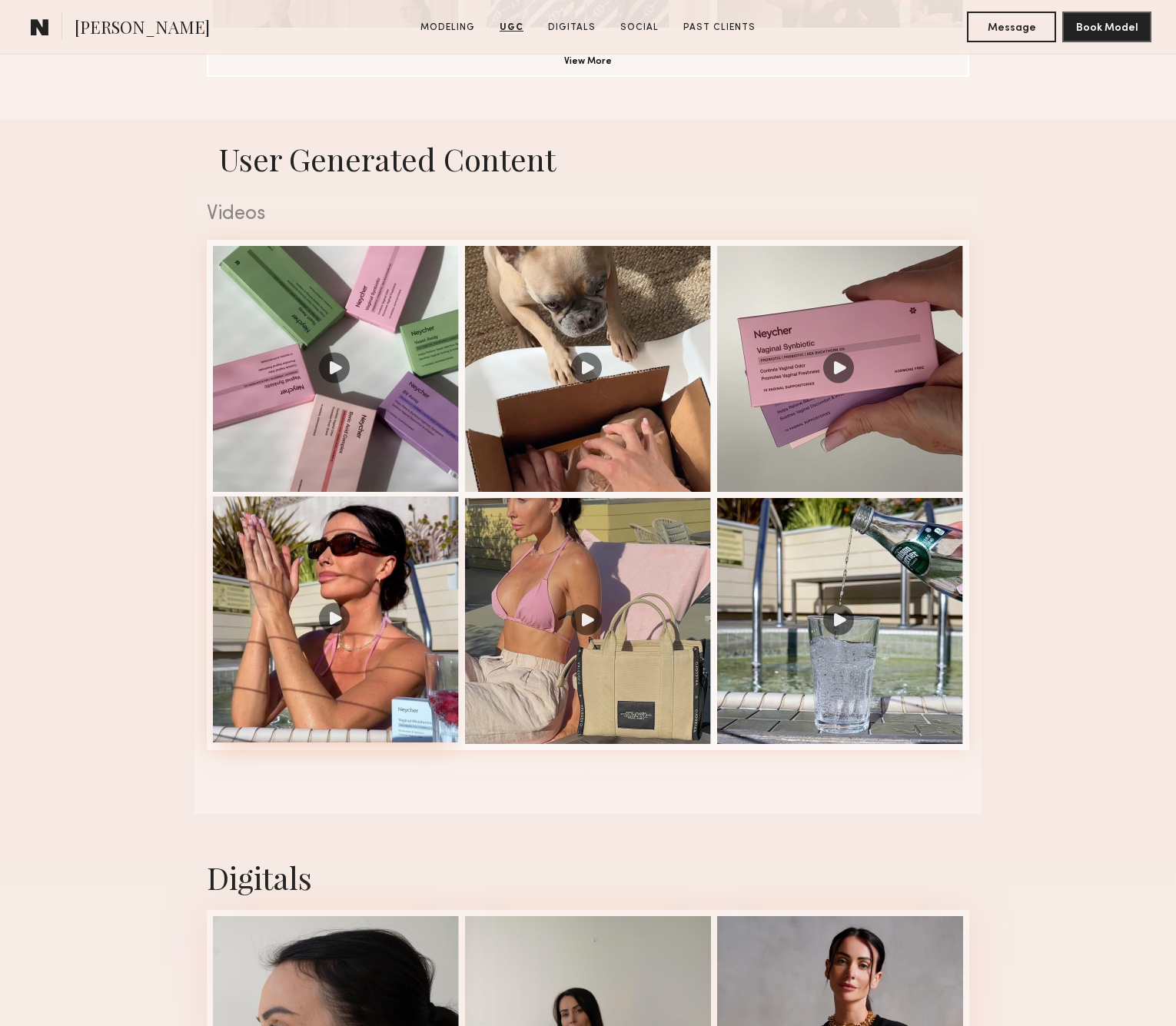
click at [325, 566] on div at bounding box center [336, 619] width 246 height 246
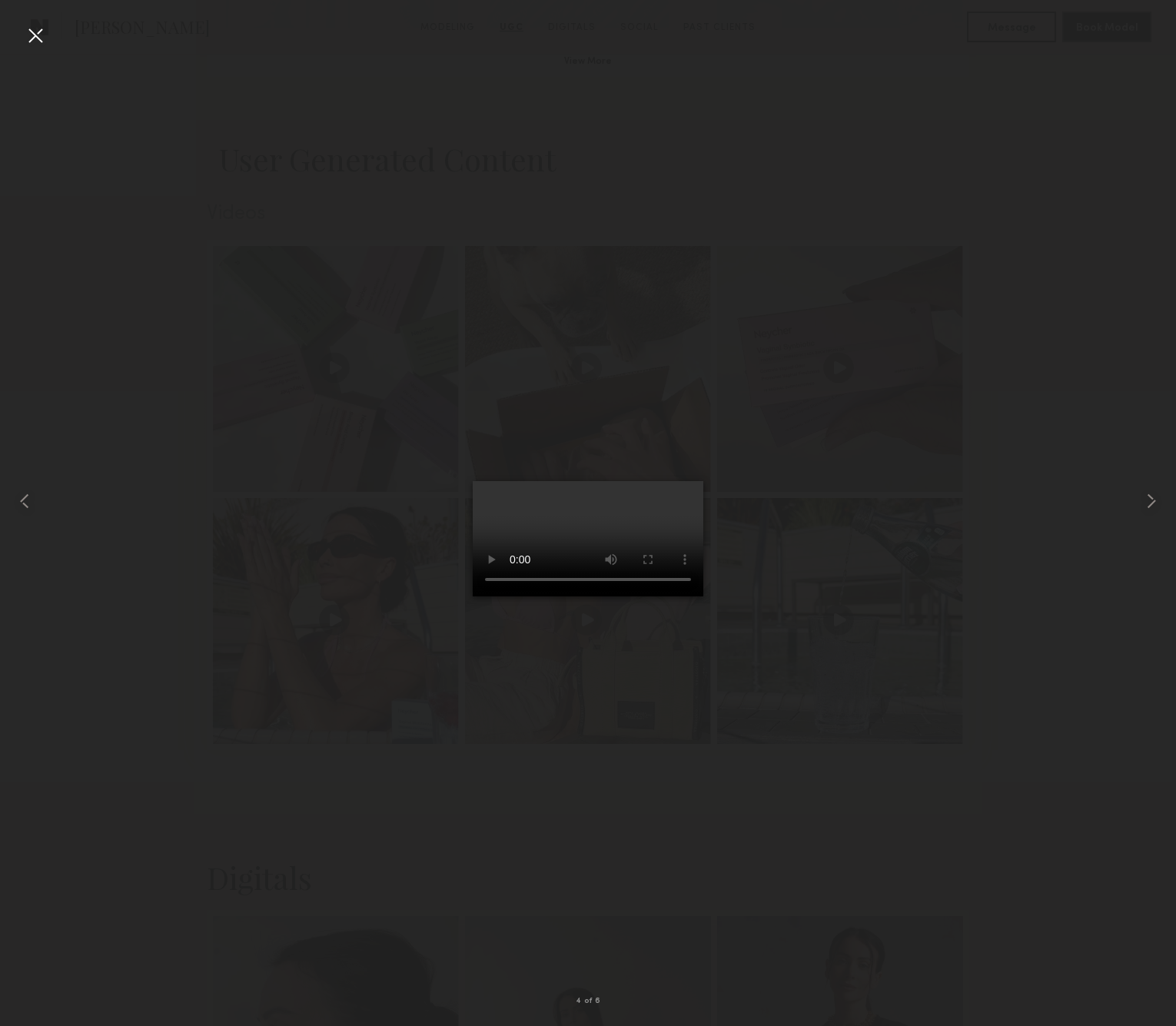
click at [703, 596] on video at bounding box center [588, 538] width 231 height 115
click at [1145, 504] on common-icon at bounding box center [1151, 501] width 25 height 25
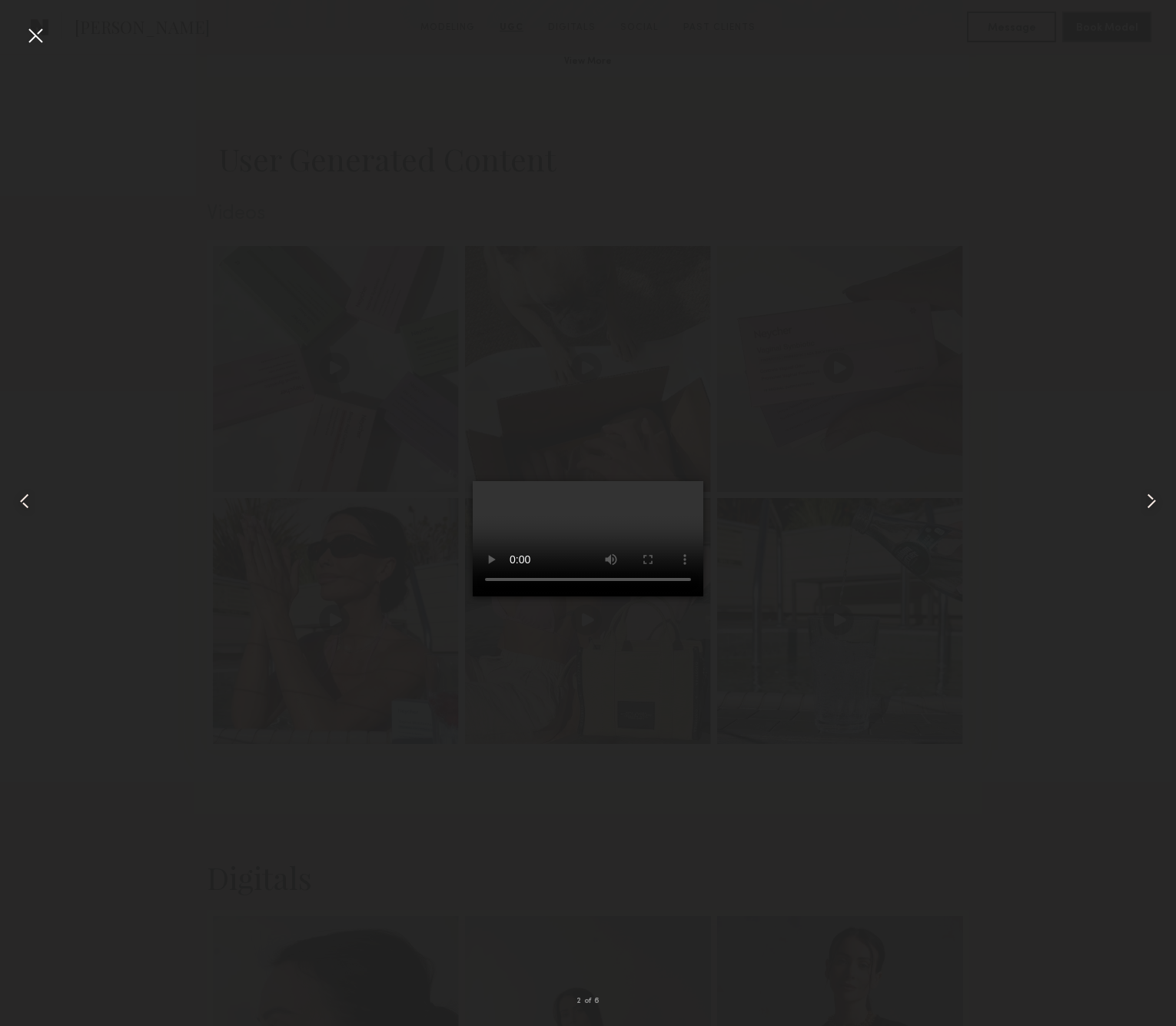
click at [1145, 504] on common-icon at bounding box center [1151, 501] width 25 height 25
click at [18, 504] on common-icon at bounding box center [24, 501] width 25 height 25
click at [37, 40] on div at bounding box center [35, 35] width 25 height 25
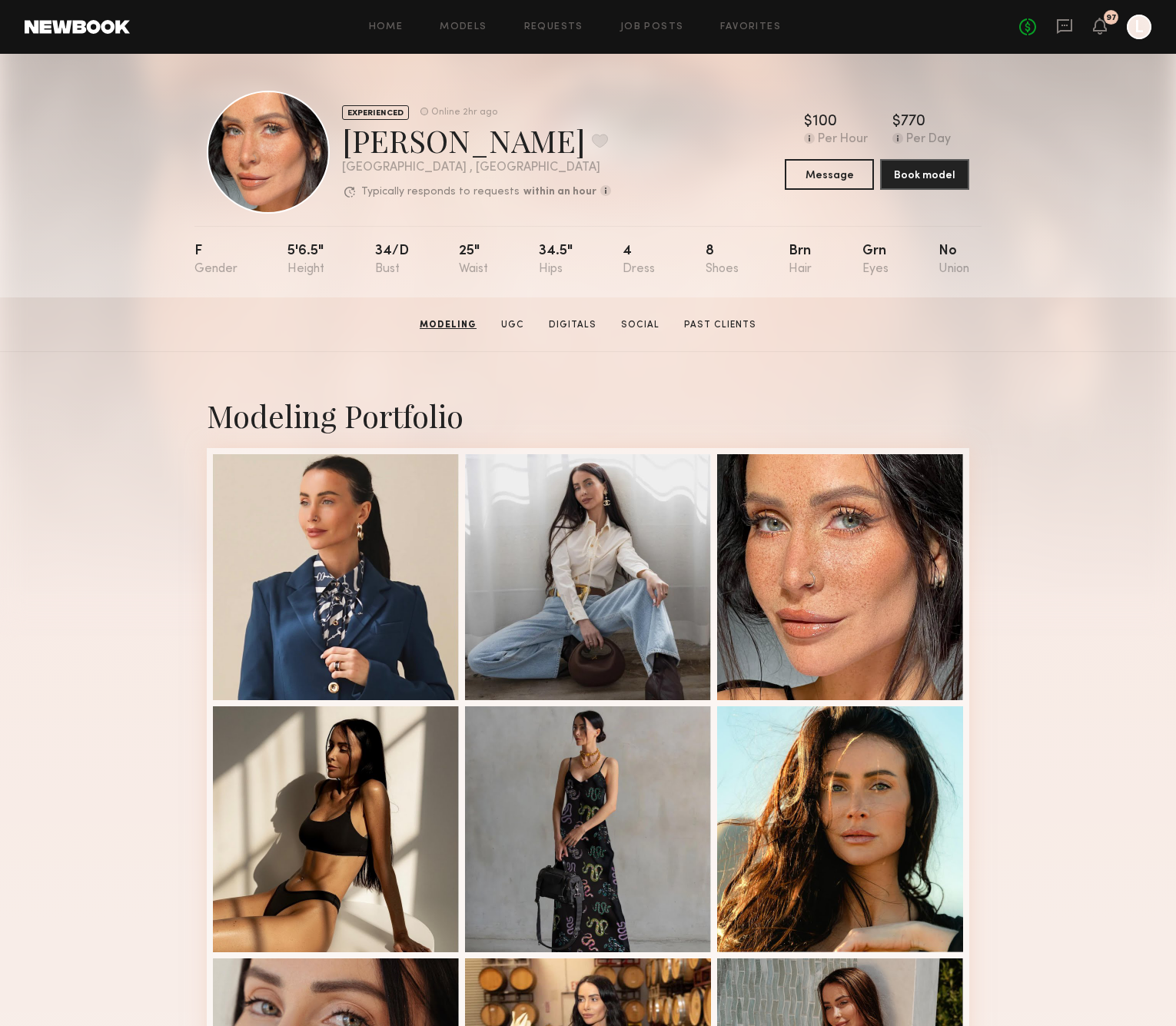
scroll to position [0, 0]
